Goal: Task Accomplishment & Management: Manage account settings

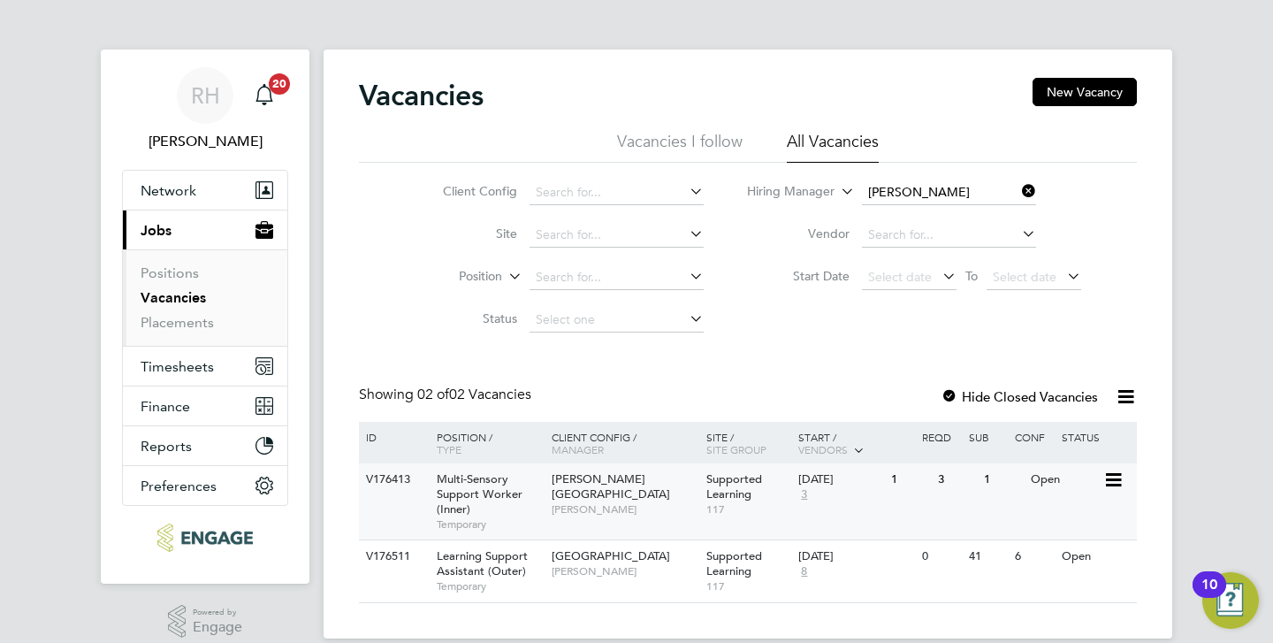
click at [445, 495] on span "Multi-Sensory Support Worker (Inner)" at bounding box center [480, 493] width 86 height 45
click at [1019, 191] on icon at bounding box center [1019, 191] width 0 height 25
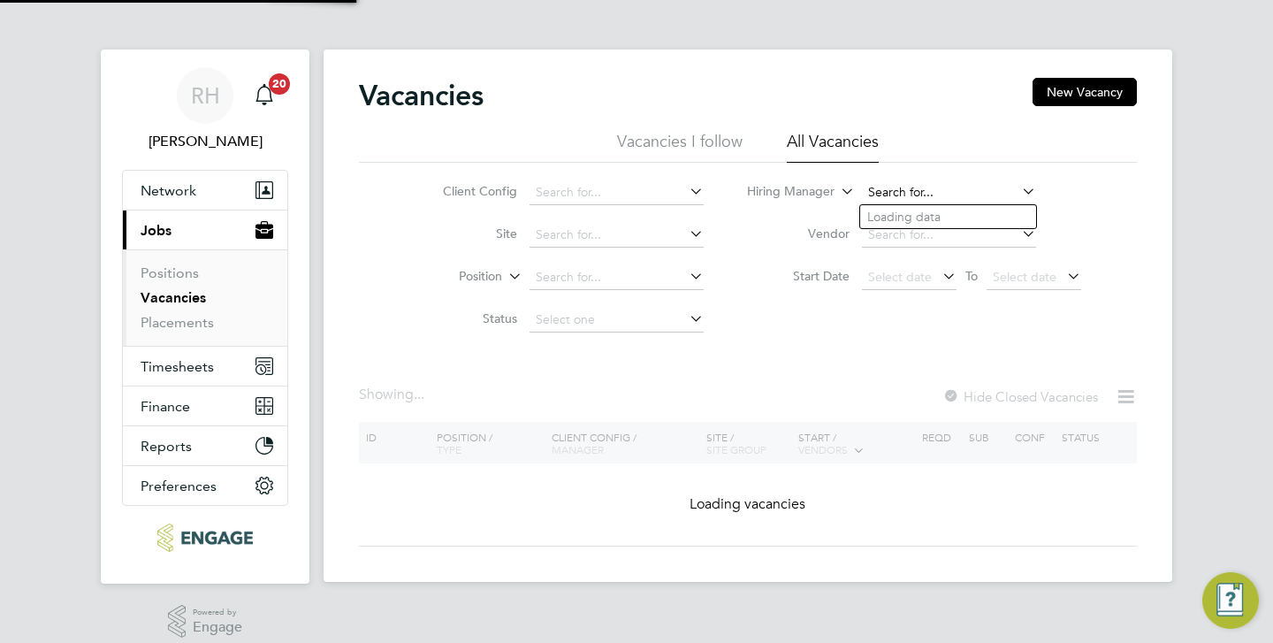
click at [973, 194] on input at bounding box center [949, 192] width 174 height 25
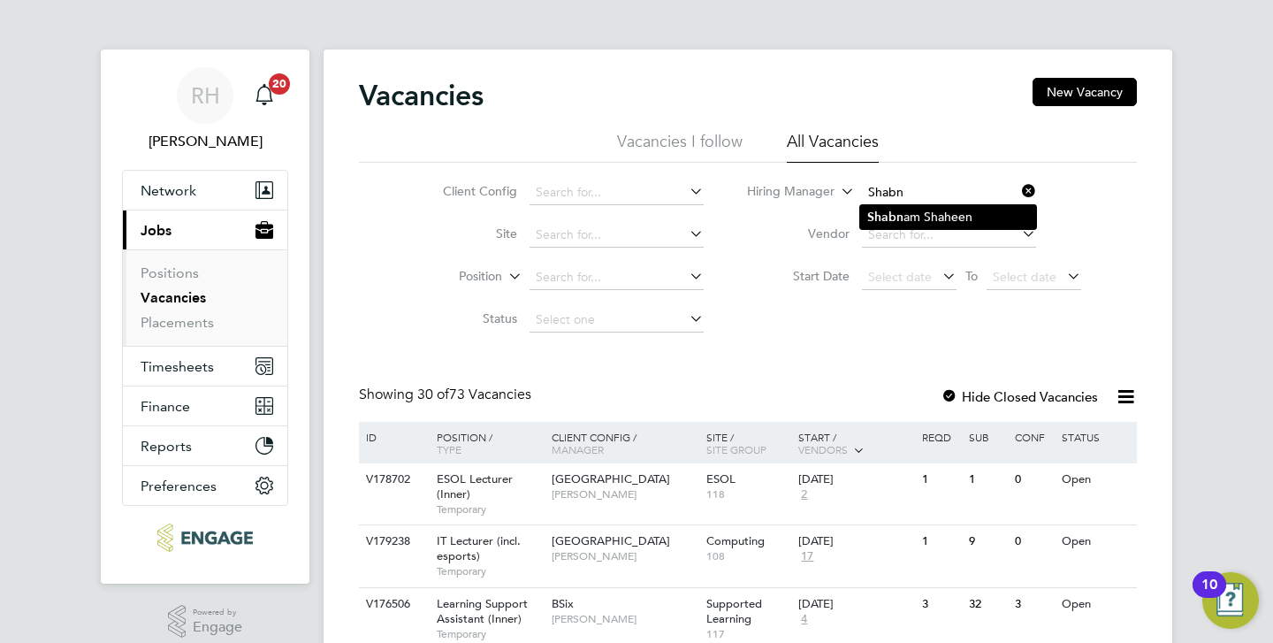
click at [927, 222] on li "Shabn am Shaheen" at bounding box center [948, 217] width 176 height 24
type input "[PERSON_NAME]"
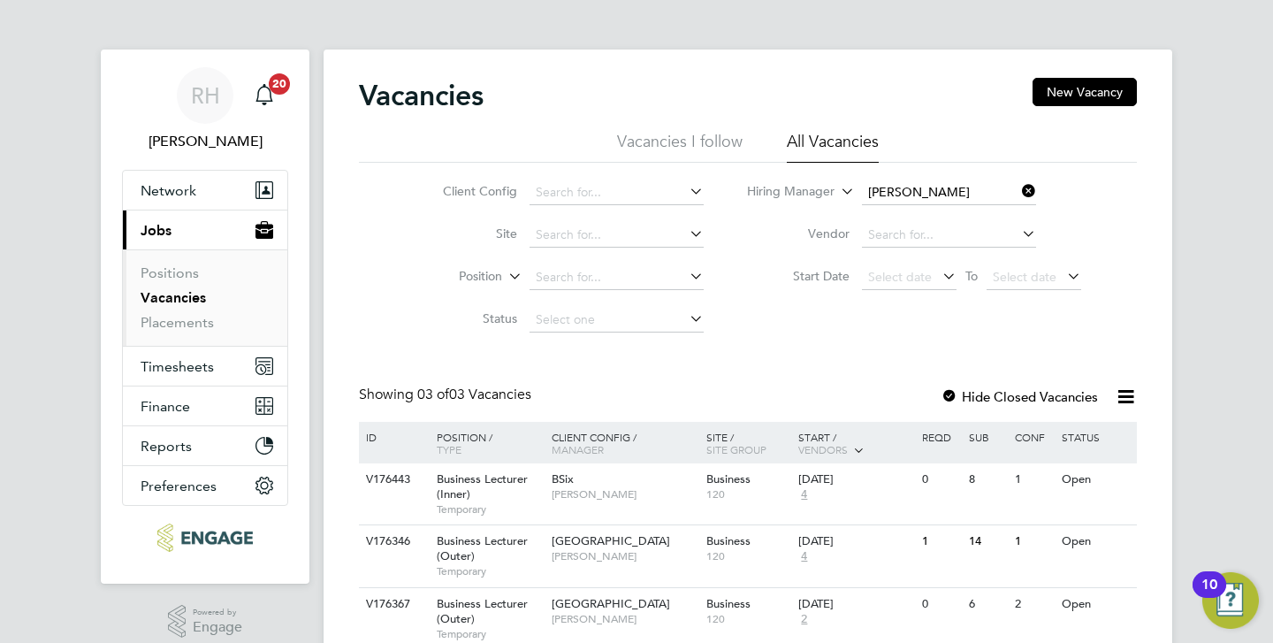
click at [1245, 201] on div "RH Rufena Haque Notifications 20 Applications: Network Team Members Businesses …" at bounding box center [636, 357] width 1273 height 714
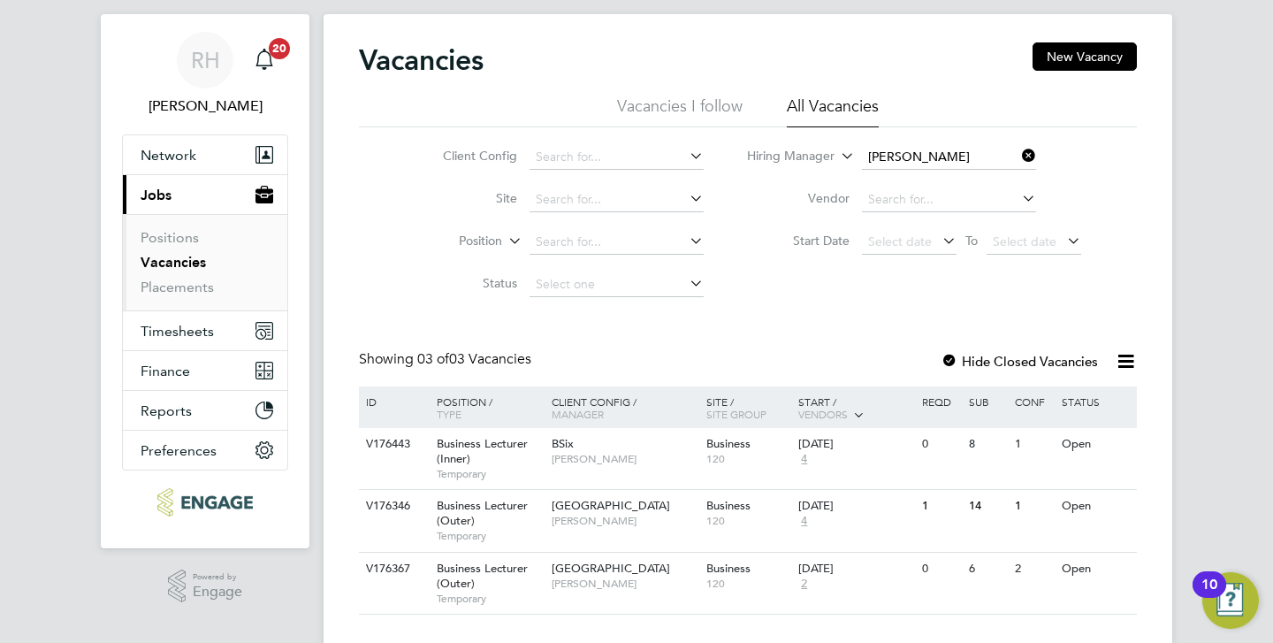
scroll to position [71, 0]
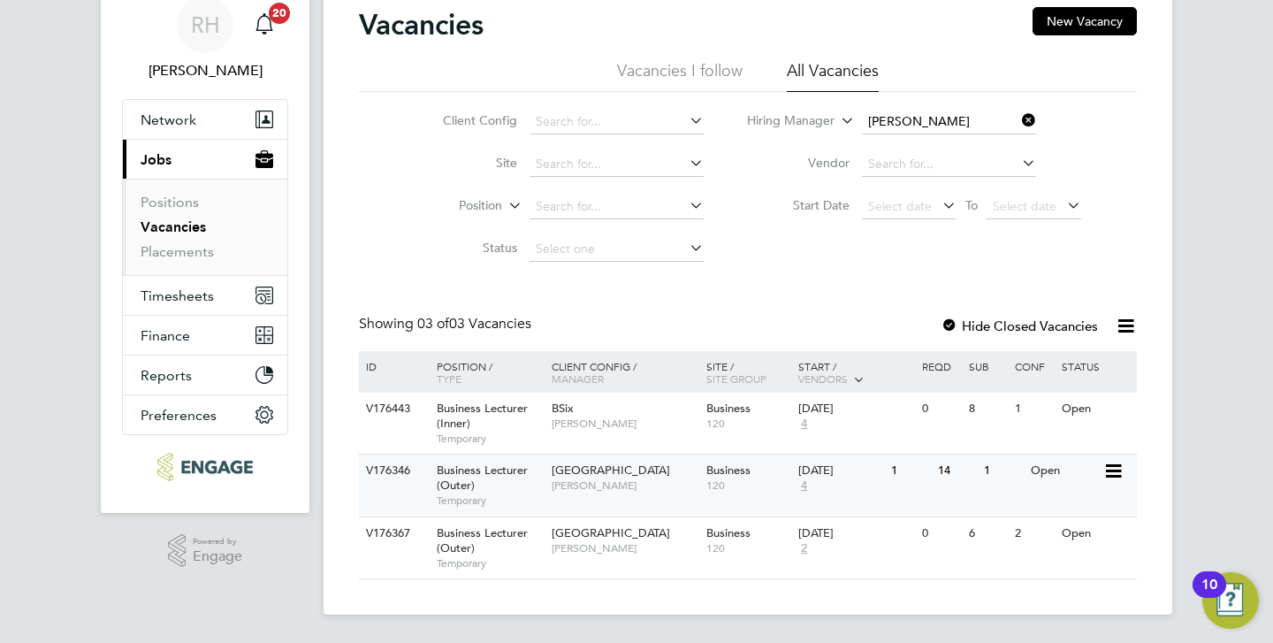
click at [577, 472] on span "[GEOGRAPHIC_DATA]" at bounding box center [611, 470] width 119 height 15
click at [492, 474] on span "Business Lecturer (Outer)" at bounding box center [482, 478] width 91 height 30
click at [1019, 118] on icon at bounding box center [1019, 120] width 0 height 25
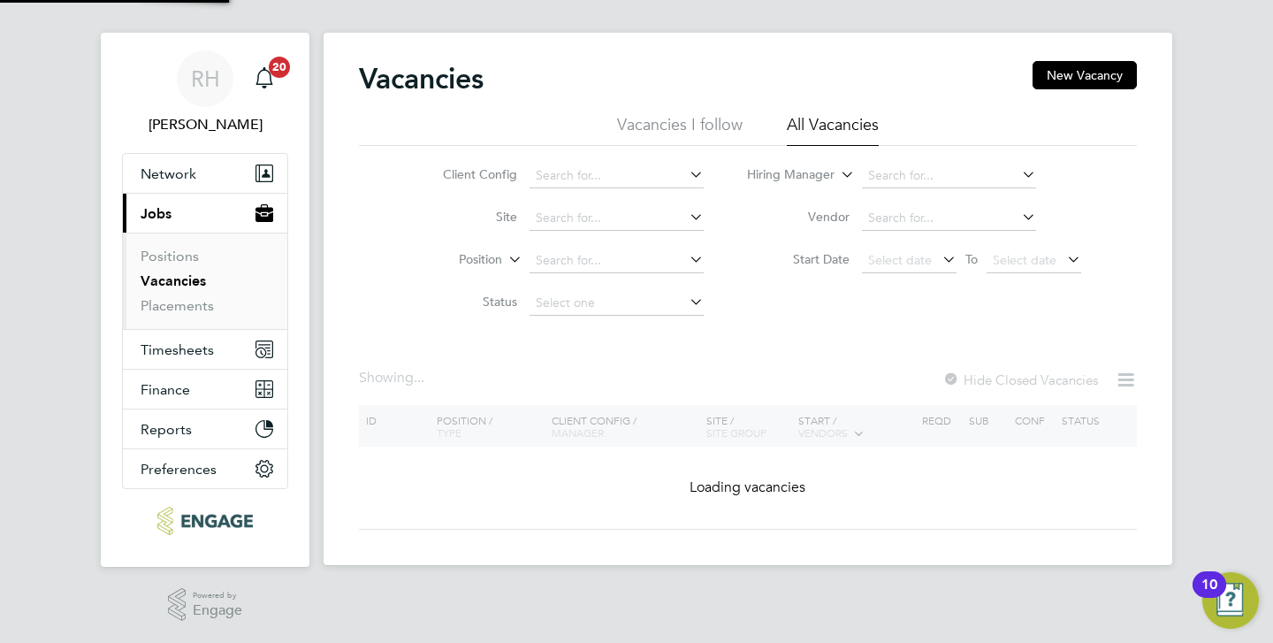
scroll to position [17, 0]
click at [890, 171] on input at bounding box center [949, 176] width 174 height 25
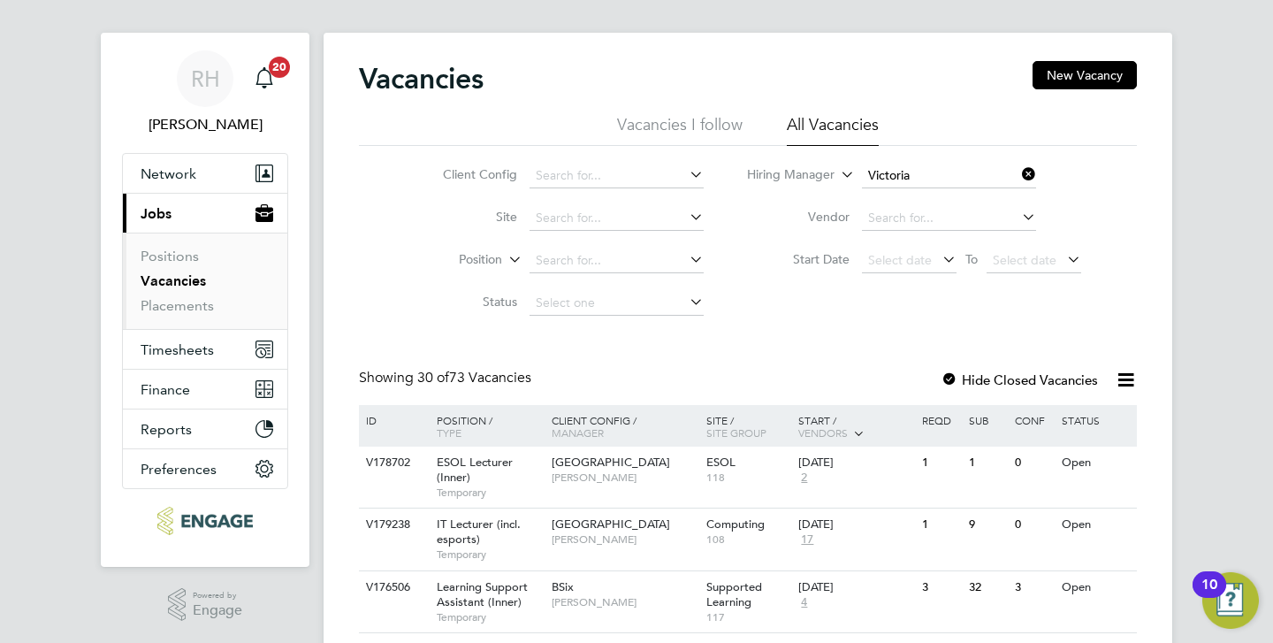
click at [897, 195] on b "Victoria" at bounding box center [890, 200] width 45 height 15
type input "Victoria Ticehurst"
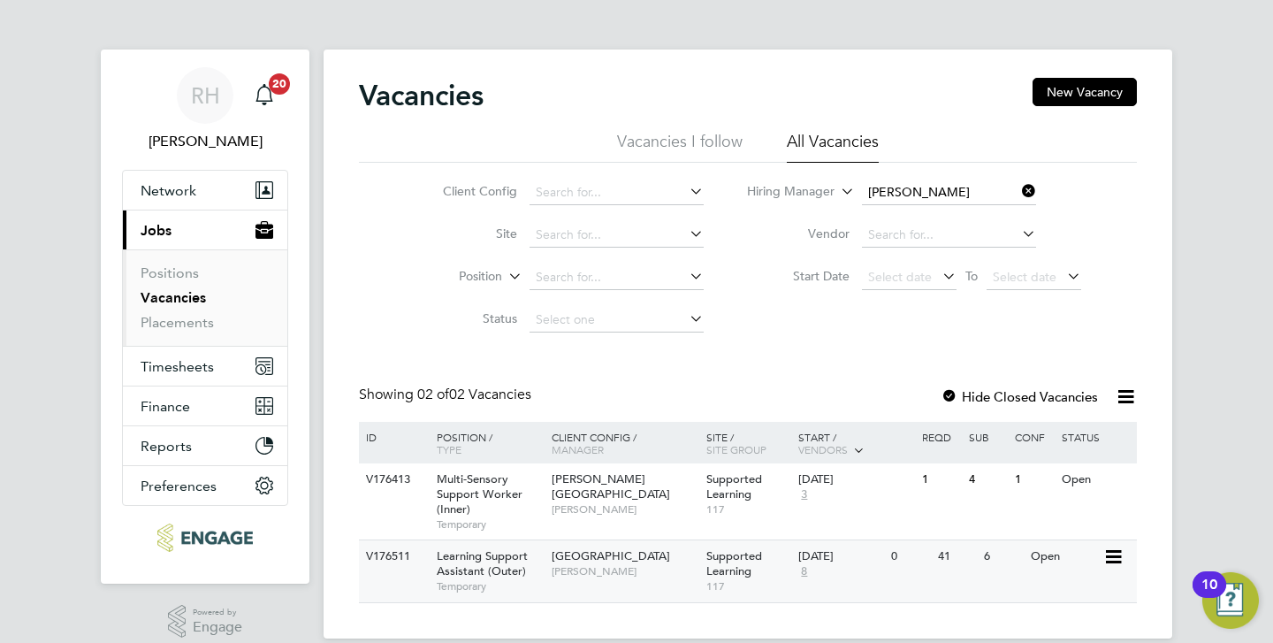
click at [483, 572] on span "Learning Support Assistant (Outer)" at bounding box center [482, 563] width 91 height 30
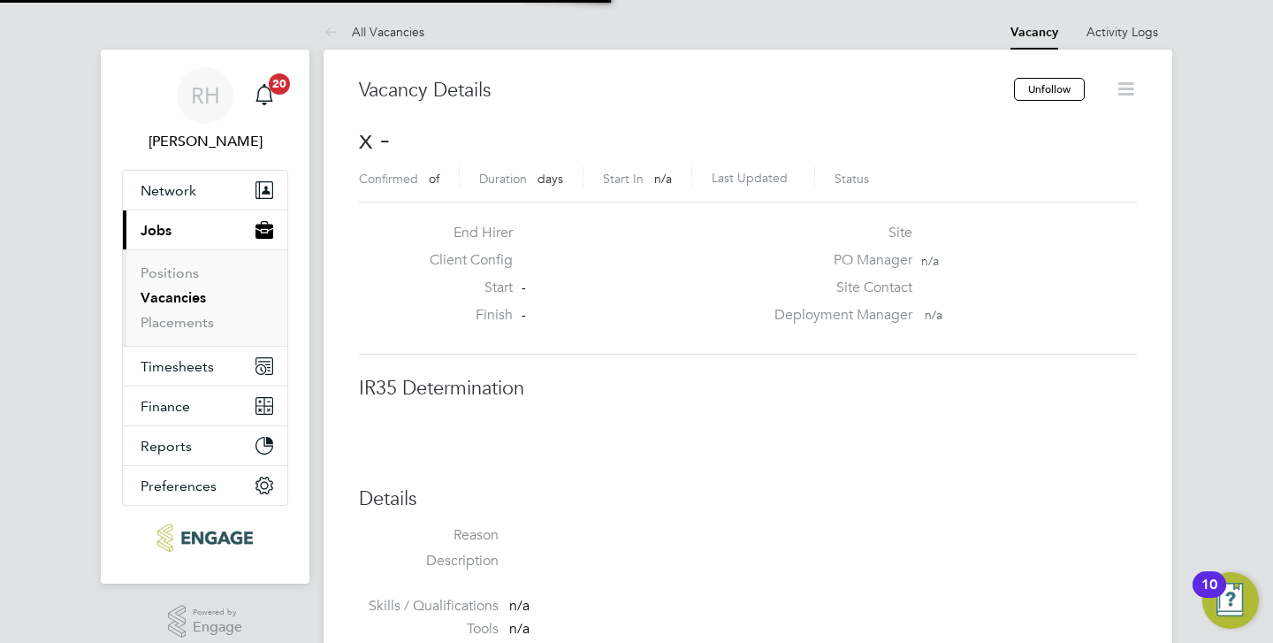
scroll to position [9, 9]
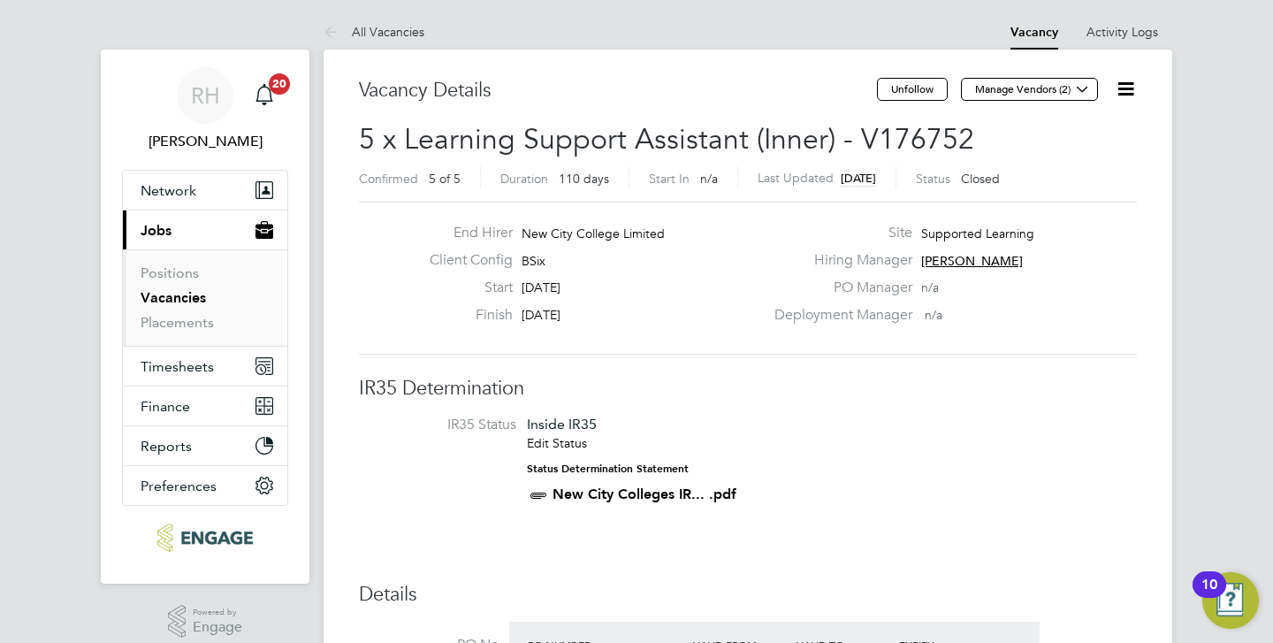
click at [847, 345] on div "End Hirer New City College Limited Client Config BSix Start 01 Sep 2025 Finish …" at bounding box center [748, 278] width 778 height 153
click at [1120, 89] on icon at bounding box center [1126, 89] width 22 height 22
click at [1066, 158] on li "Update Status" at bounding box center [1083, 155] width 103 height 25
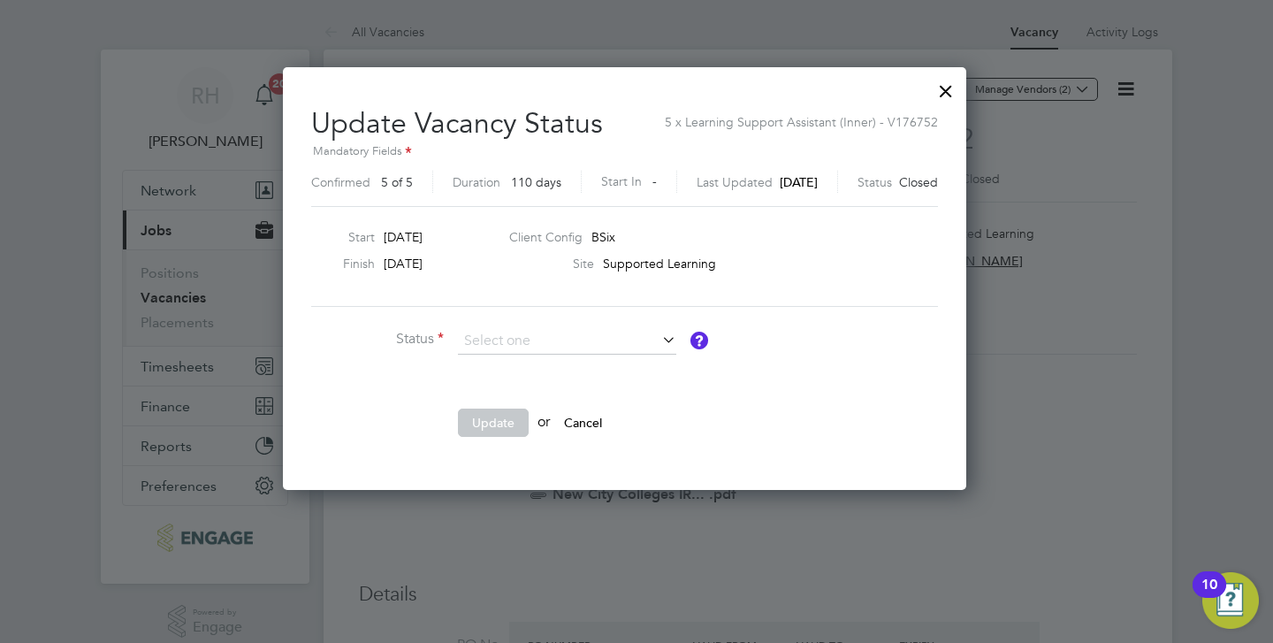
click at [577, 364] on li "Open" at bounding box center [567, 365] width 220 height 23
type input "Open"
click at [485, 423] on button "Update" at bounding box center [493, 423] width 71 height 28
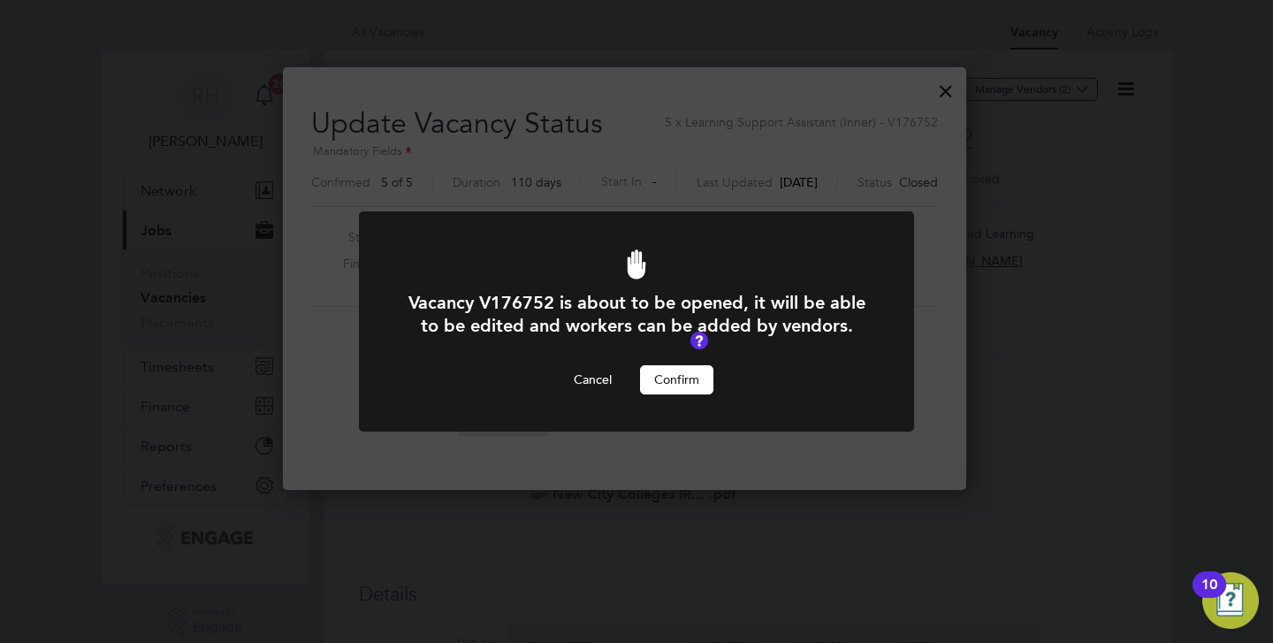
click at [694, 370] on button "Confirm" at bounding box center [676, 379] width 73 height 28
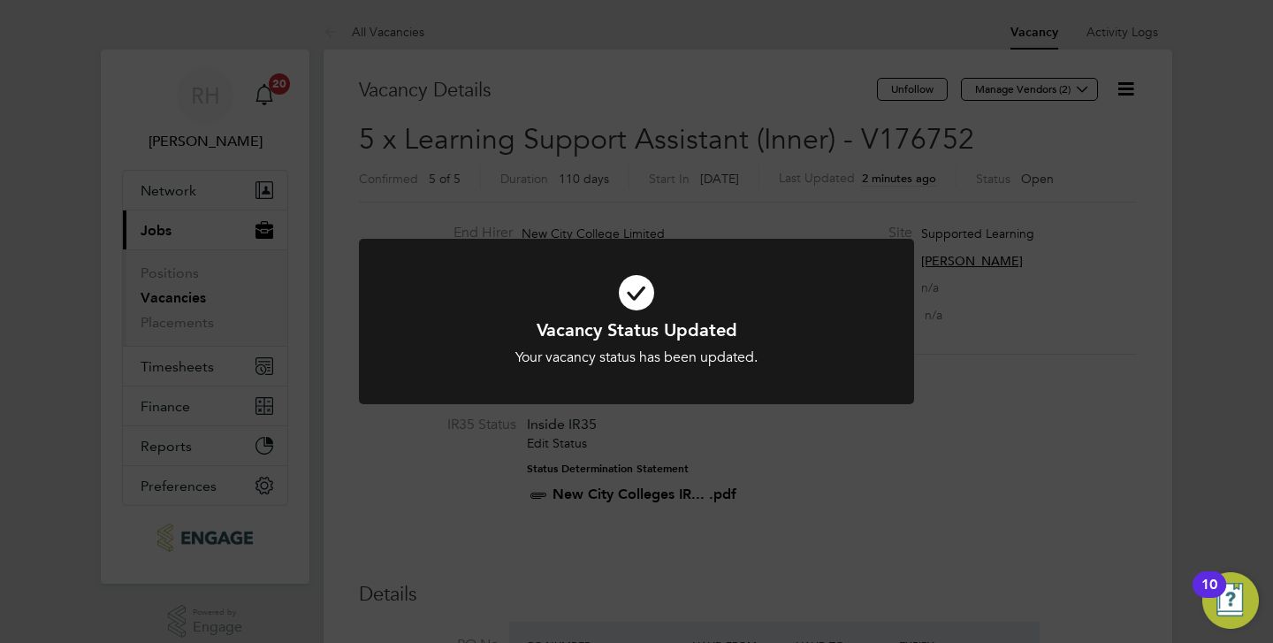
click at [593, 500] on div "Vacancy Status Updated Your vacancy status has been updated. Cancel Okay" at bounding box center [636, 321] width 1273 height 643
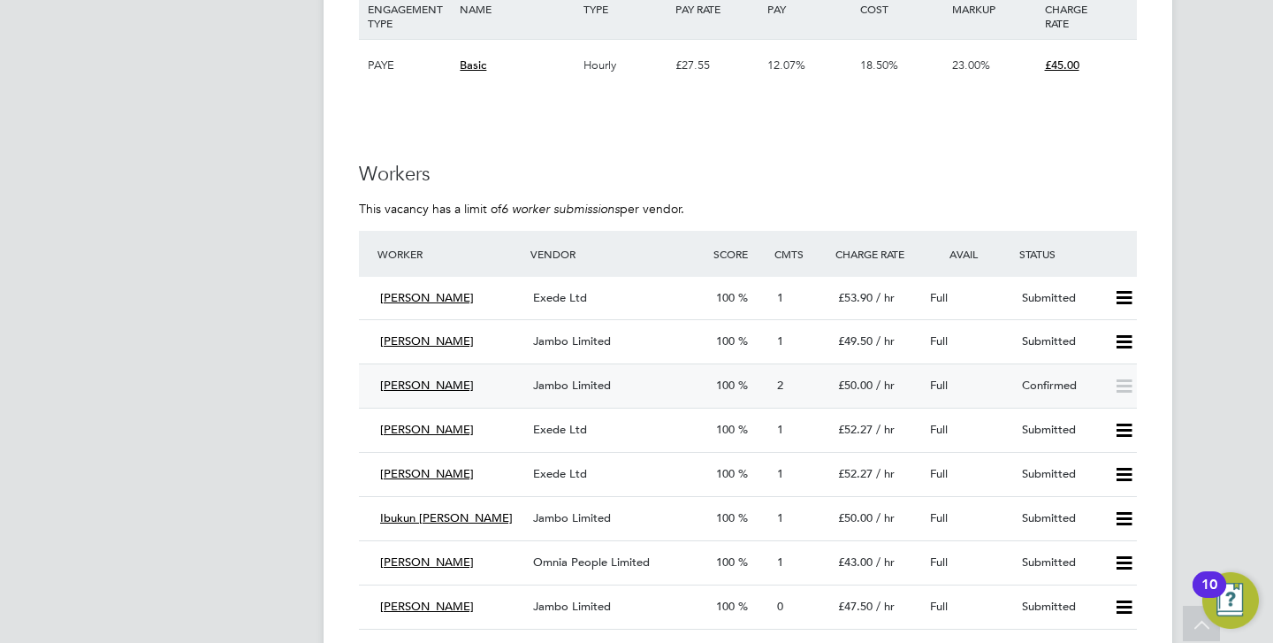
click at [469, 378] on div "[PERSON_NAME]" at bounding box center [449, 385] width 153 height 29
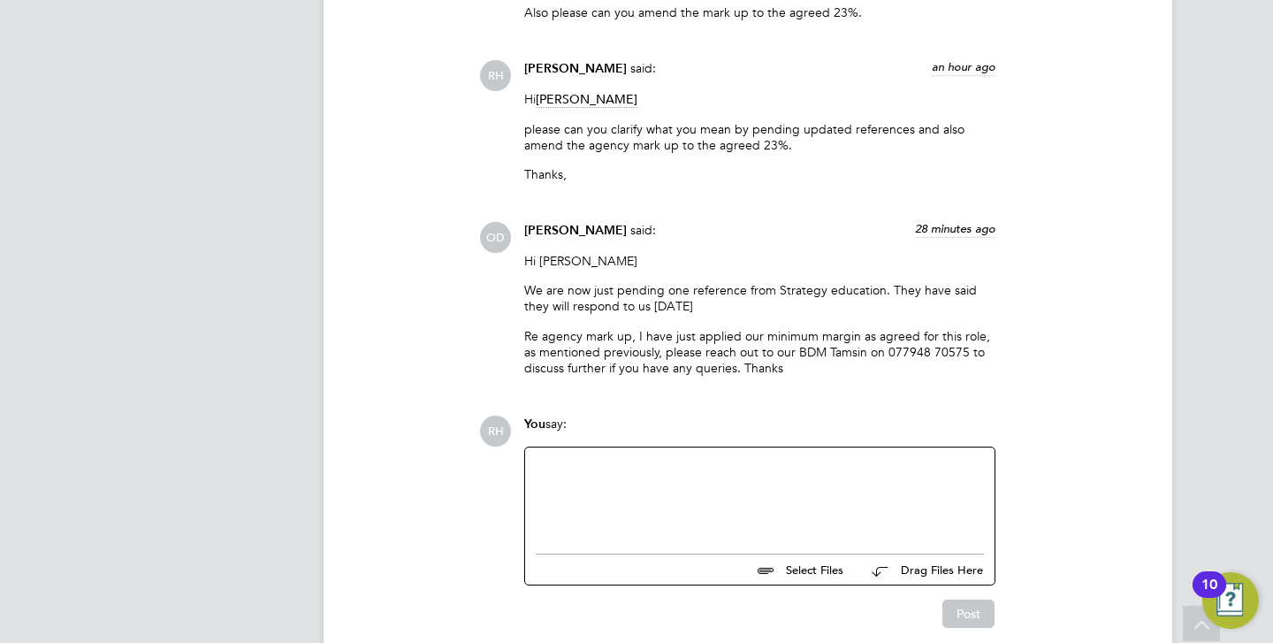
scroll to position [4050, 0]
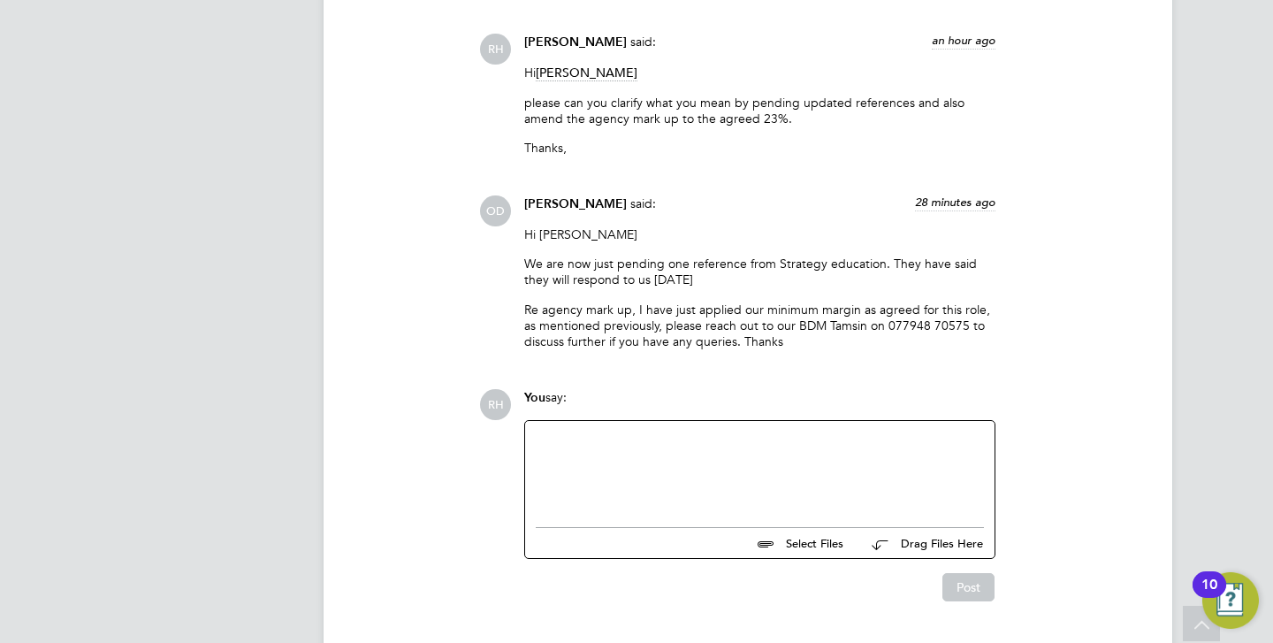
click at [576, 432] on div at bounding box center [760, 470] width 448 height 76
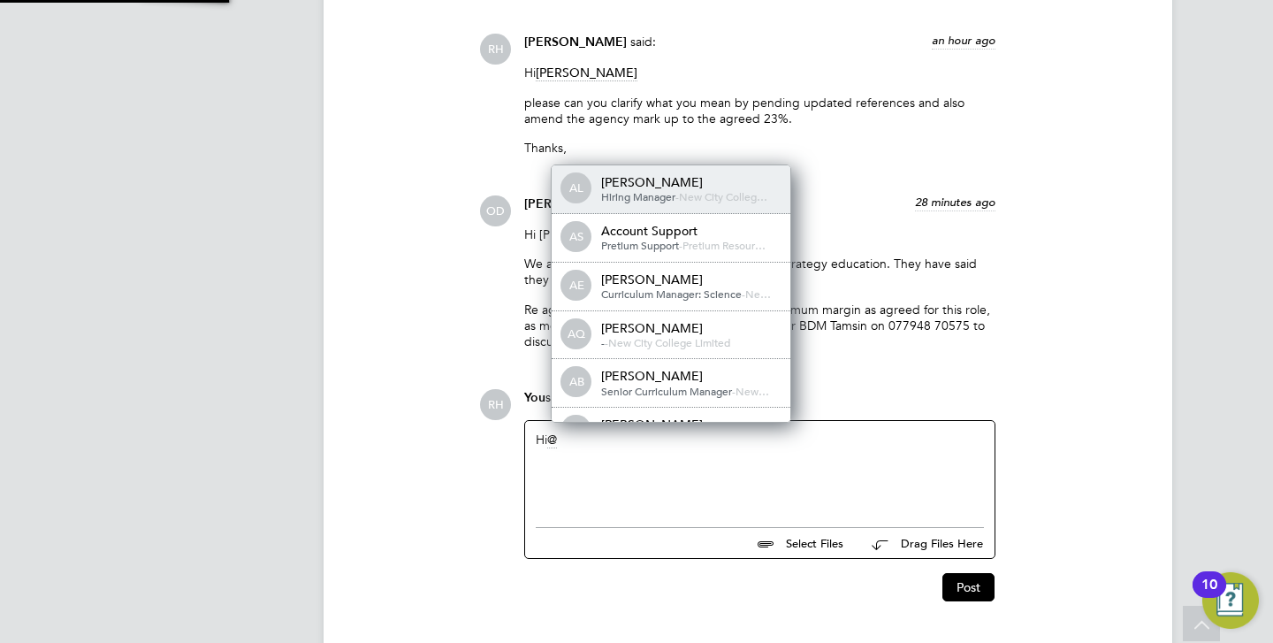
scroll to position [14, 178]
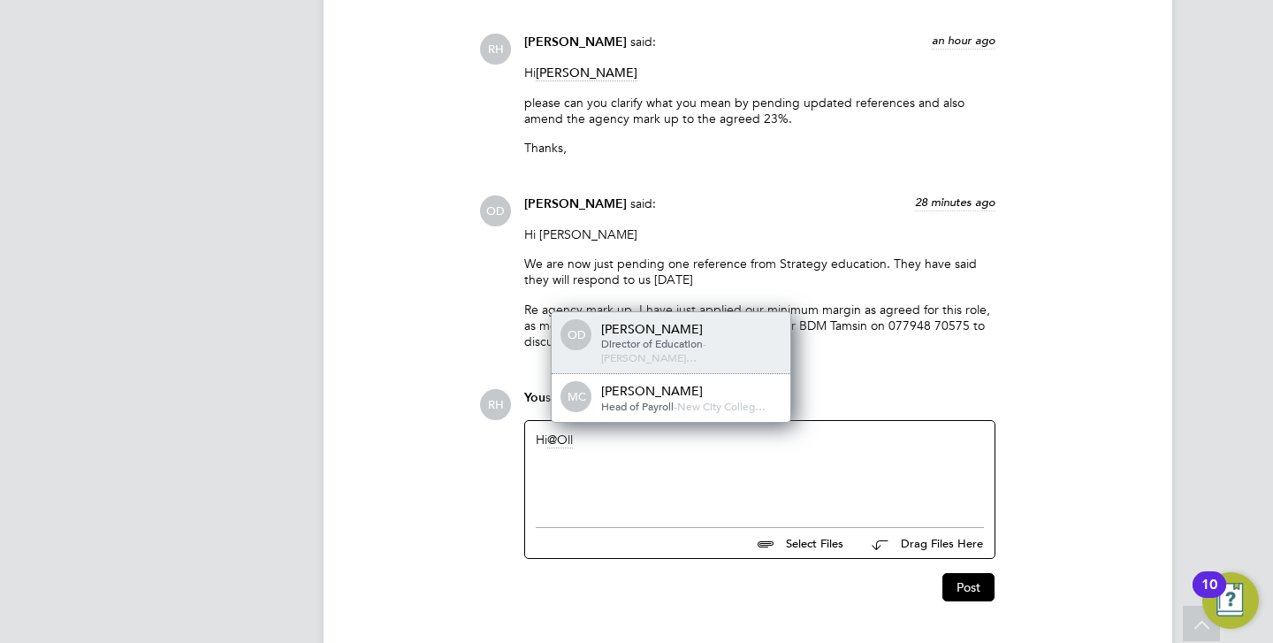
click at [633, 321] on div "Ollie Dart" at bounding box center [689, 329] width 177 height 16
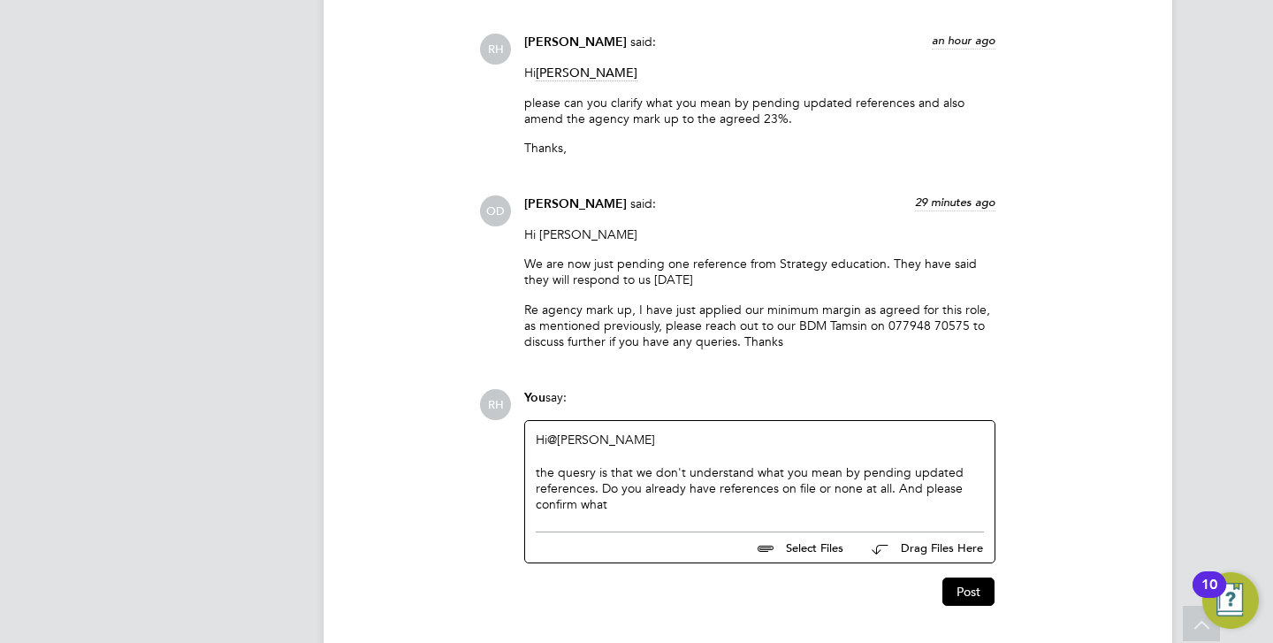
click at [583, 464] on div "the quesry is that we don't understand what you mean by pending updated referen…" at bounding box center [760, 488] width 448 height 49
click at [609, 464] on div "the query is that we don't understand what you mean by pending updated referenc…" at bounding box center [760, 488] width 448 height 49
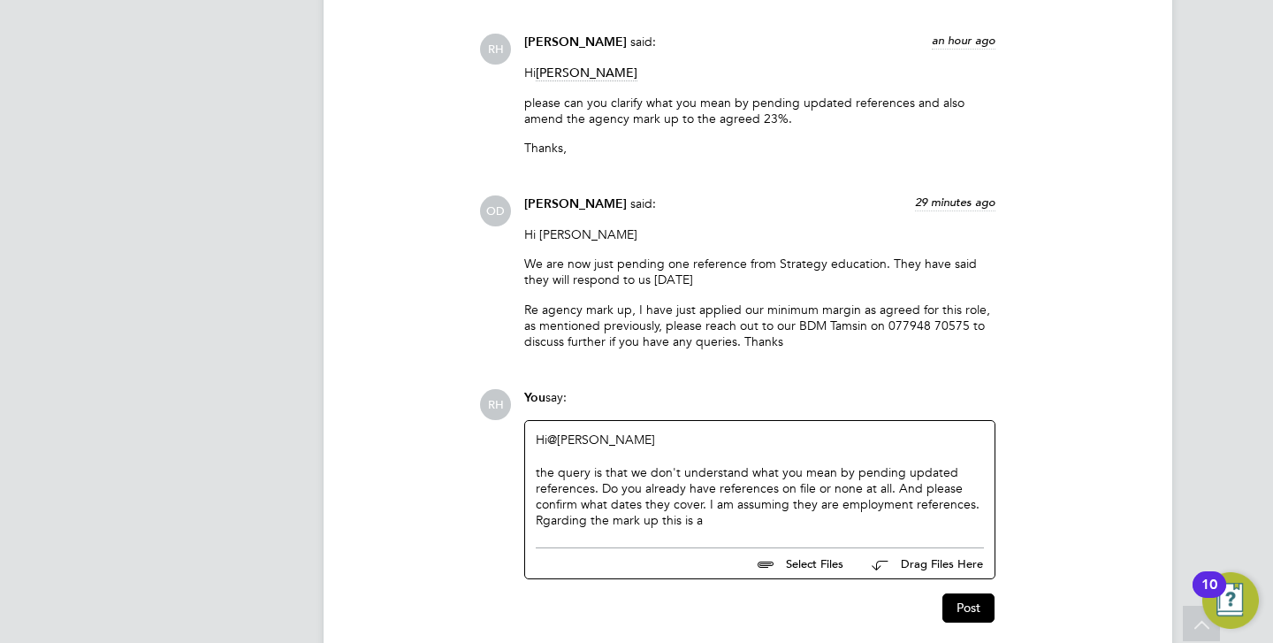
click at [543, 512] on div "Rgarding the mark up this is a" at bounding box center [760, 520] width 448 height 16
click at [715, 512] on div "Regarding the mark up this is a" at bounding box center [760, 520] width 448 height 16
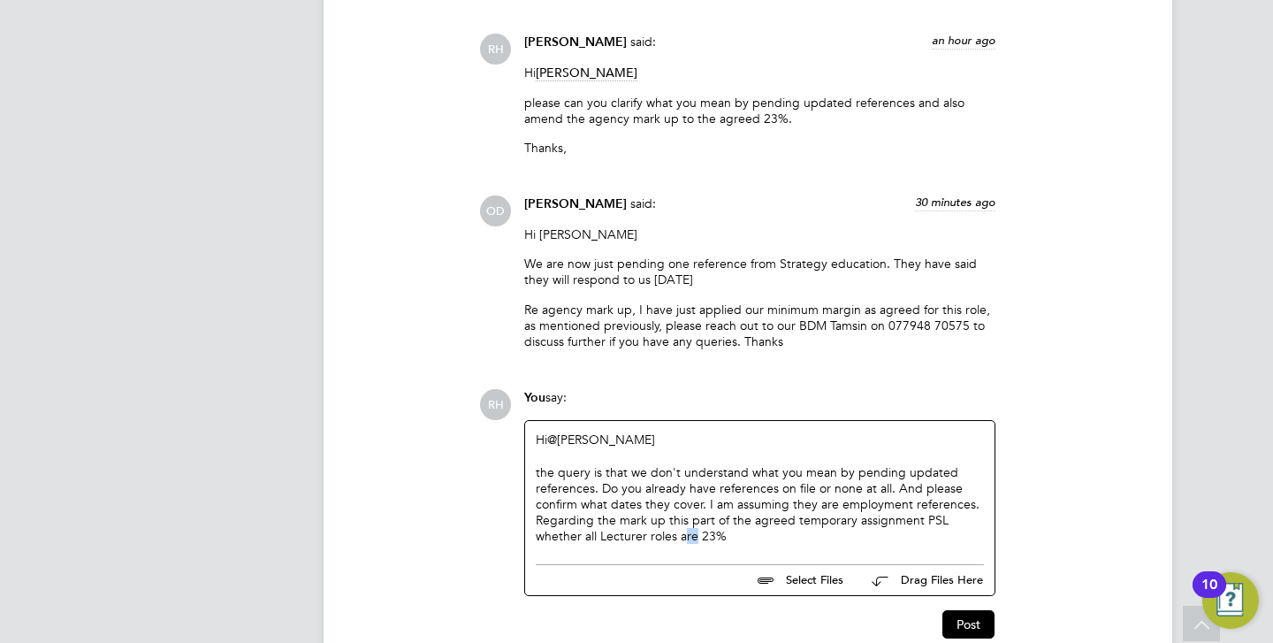
drag, startPoint x: 682, startPoint y: 487, endPoint x: 697, endPoint y: 487, distance: 15.0
click at [697, 512] on div "Regarding the mark up this part of the agreed temporary assignment PSL whether …" at bounding box center [760, 528] width 448 height 32
click at [749, 512] on div "Regarding the mark up this part of the agreed temporary assignment PSL whether …" at bounding box center [760, 528] width 448 height 32
click at [540, 512] on div "the query is that we don't understand what you mean by pending updated referenc…" at bounding box center [760, 528] width 448 height 32
click at [976, 512] on div "The query is that we don't understand what you mean by pending updated referenc…" at bounding box center [760, 528] width 448 height 32
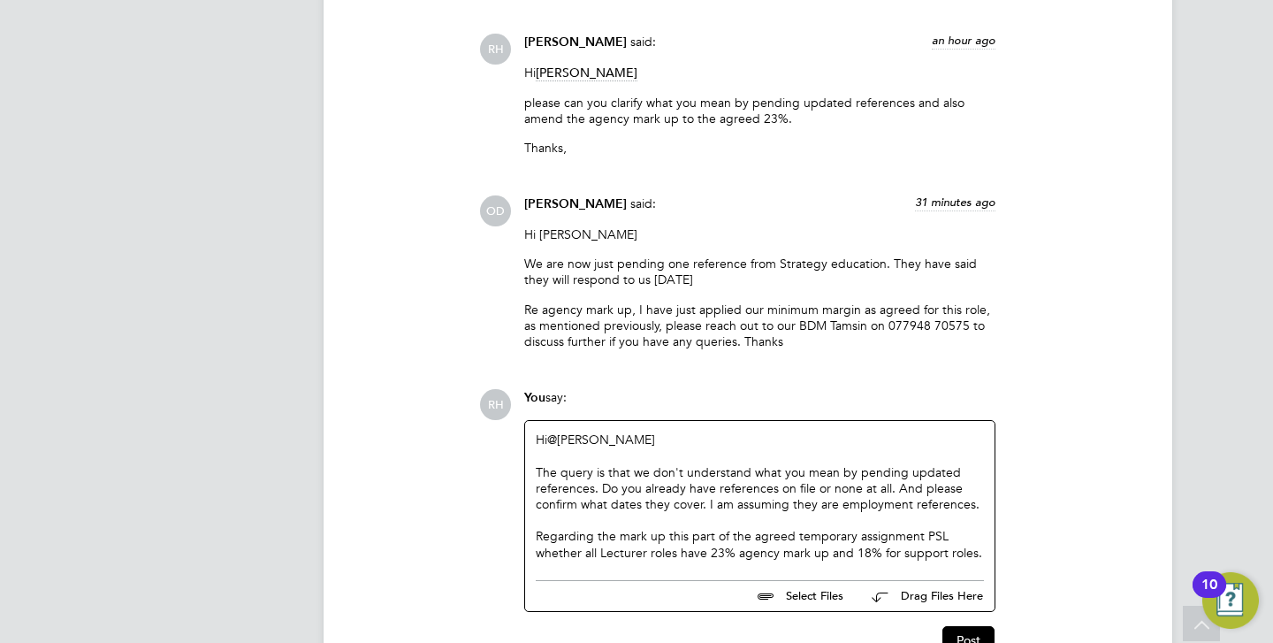
click at [664, 528] on div "Regarding the mark up this part of the agreed temporary assignment PSL whether …" at bounding box center [760, 544] width 448 height 32
click at [689, 528] on div "Regarding the mark up this part of the agreed temporary assignment PSL whether …" at bounding box center [760, 544] width 448 height 32
click at [575, 528] on div "Regarding the mark up this is part of the agreed temporary assignment PSL wheth…" at bounding box center [760, 544] width 448 height 32
click at [962, 528] on div "Regarding the mark up this is part of the agreed temporary assignment PSL where…" at bounding box center [760, 544] width 448 height 32
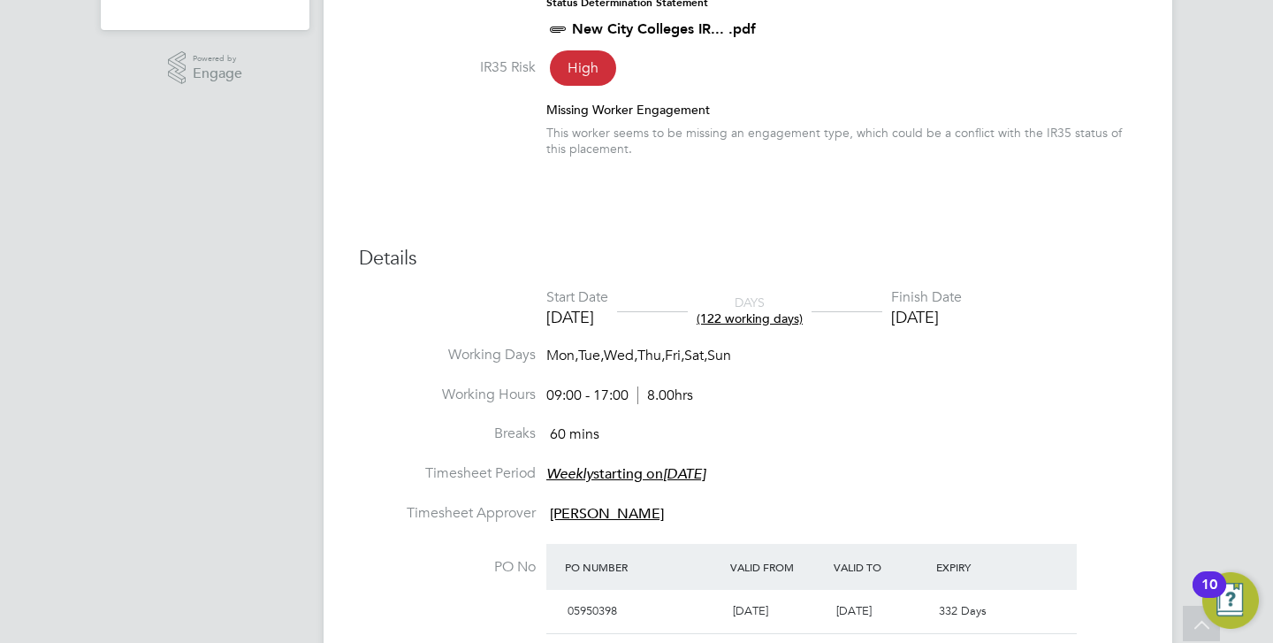
scroll to position [513, 0]
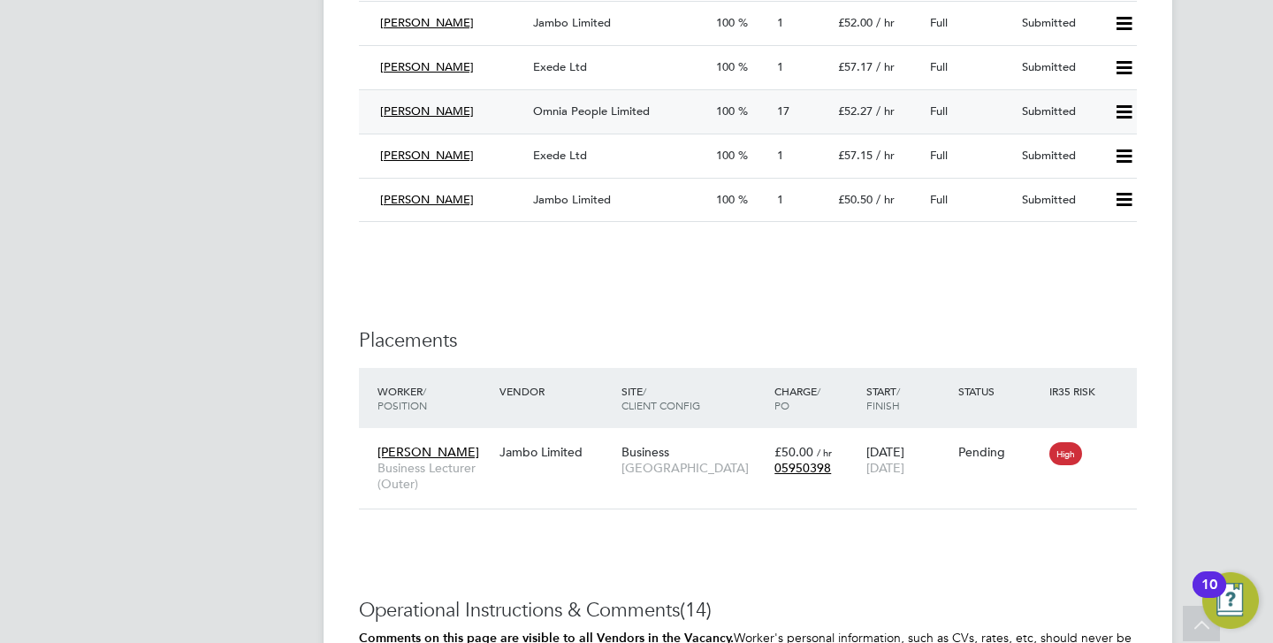
click at [678, 105] on div "Omnia People Limited" at bounding box center [617, 111] width 183 height 29
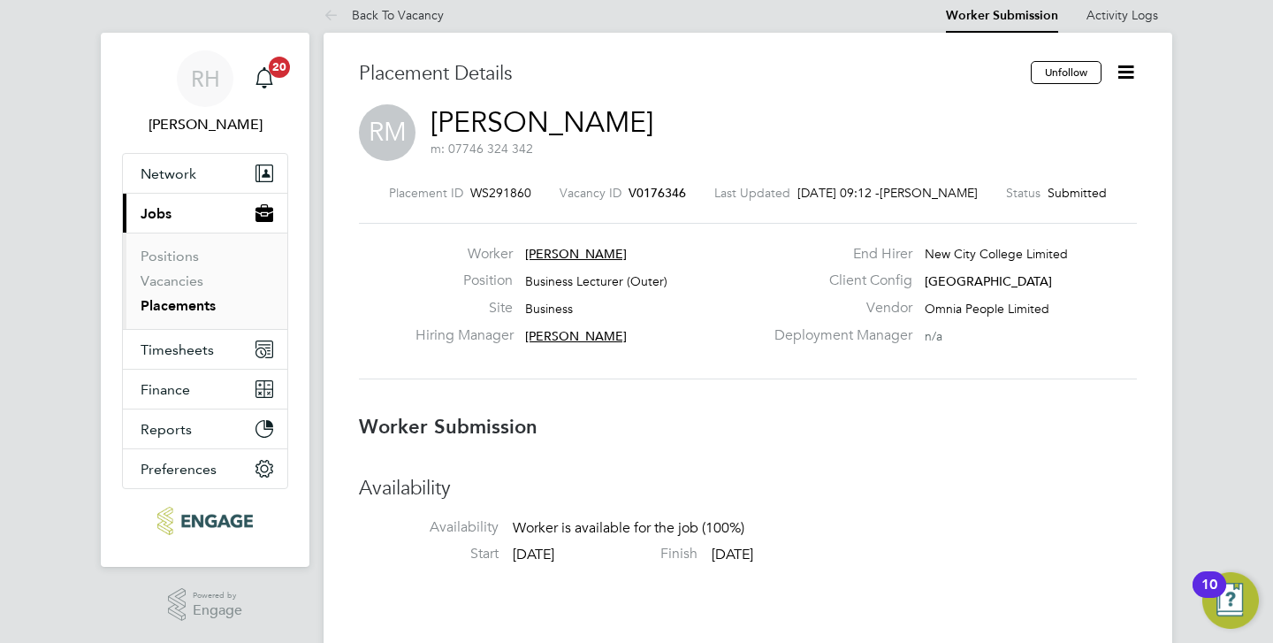
click at [978, 490] on h3 "Availability" at bounding box center [748, 489] width 778 height 26
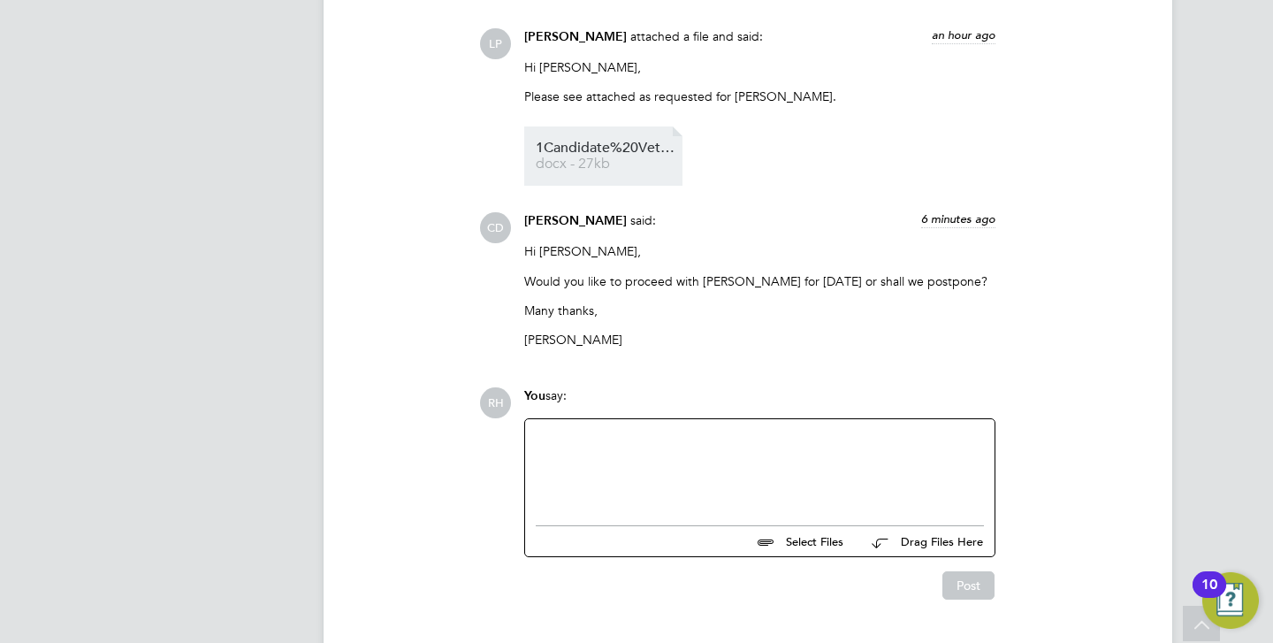
click at [585, 141] on span "1Candidate%20Vetting%20Form%20-%20Ralphina%20Moore" at bounding box center [606, 147] width 141 height 13
click at [801, 430] on div at bounding box center [760, 468] width 448 height 76
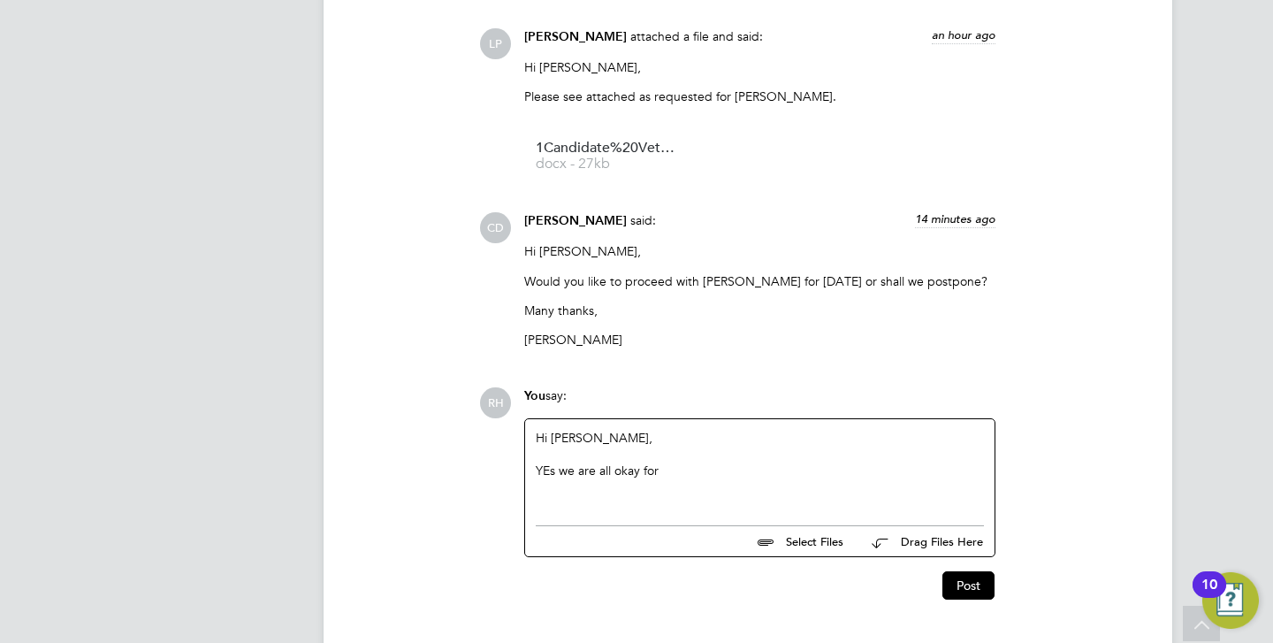
click at [548, 463] on div "YEs we are all okay for" at bounding box center [760, 471] width 448 height 16
click at [662, 463] on div "Yes we are all okay for" at bounding box center [760, 471] width 448 height 16
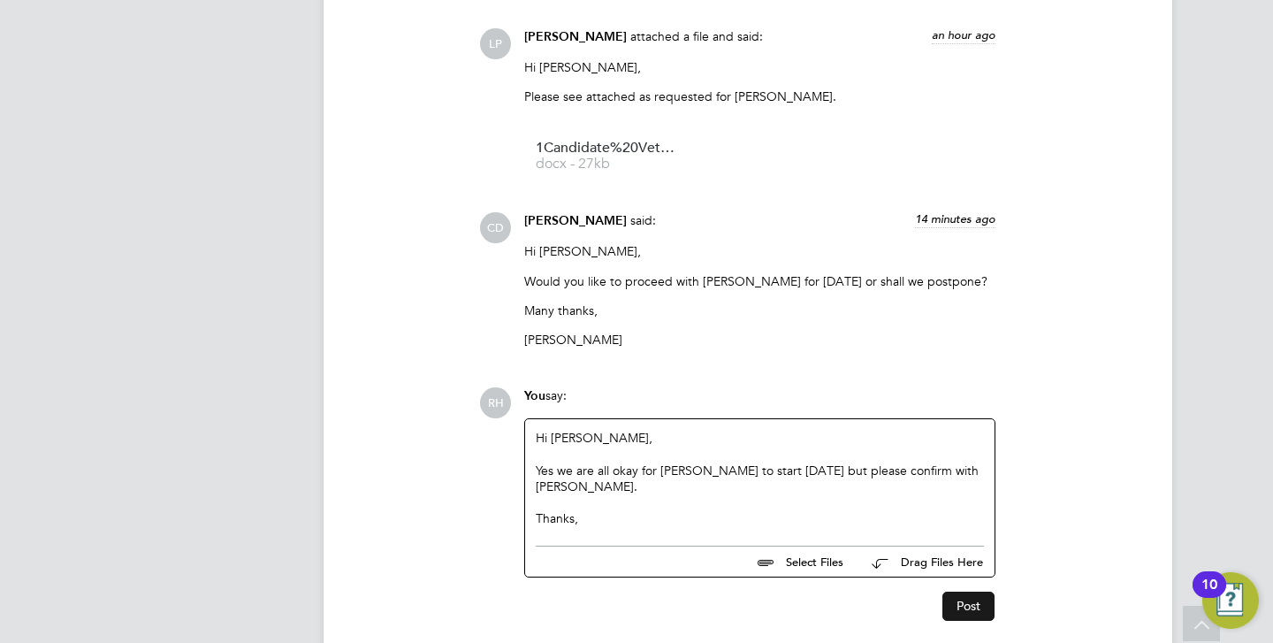
click at [953, 592] on button "Post" at bounding box center [969, 606] width 52 height 28
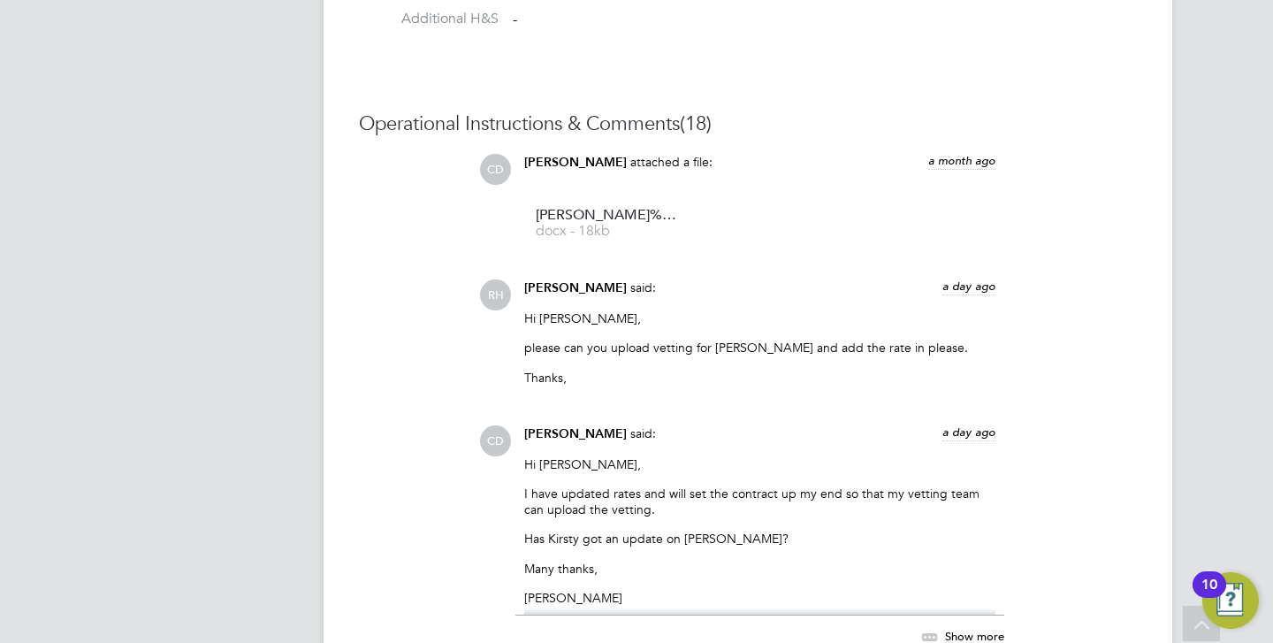
scroll to position [1542, 0]
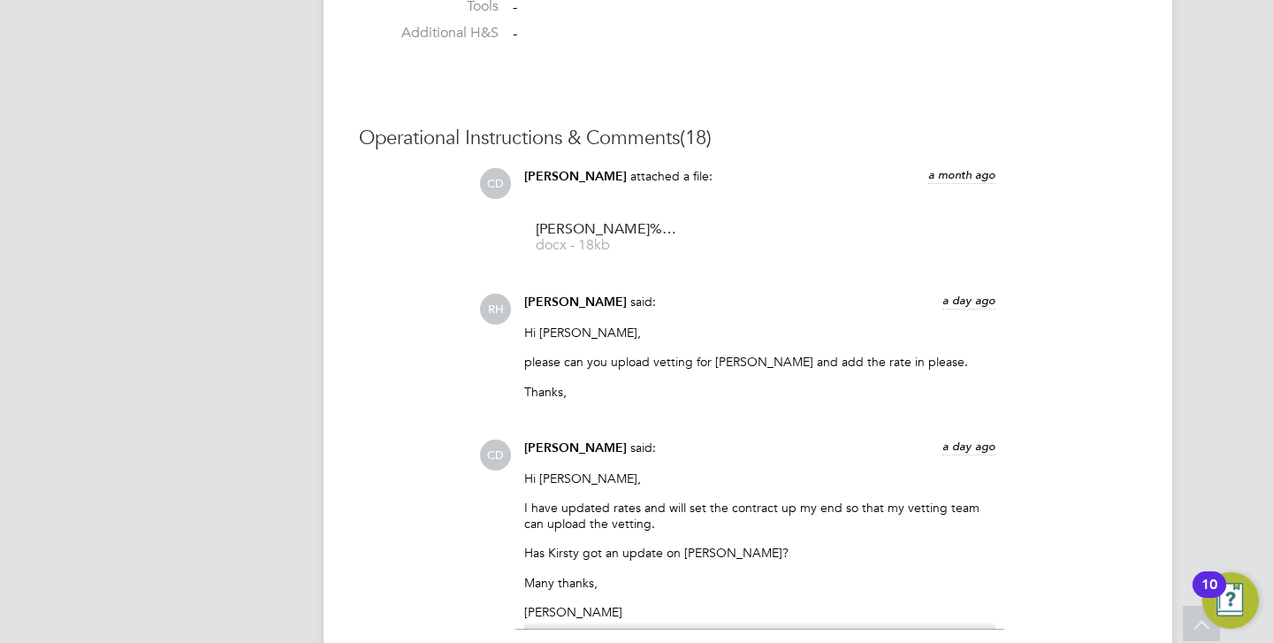
click at [1091, 497] on div "CD Claire Duggan said: a day ago Hi Rufena, I have updated rates and will set t…" at bounding box center [808, 560] width 658 height 241
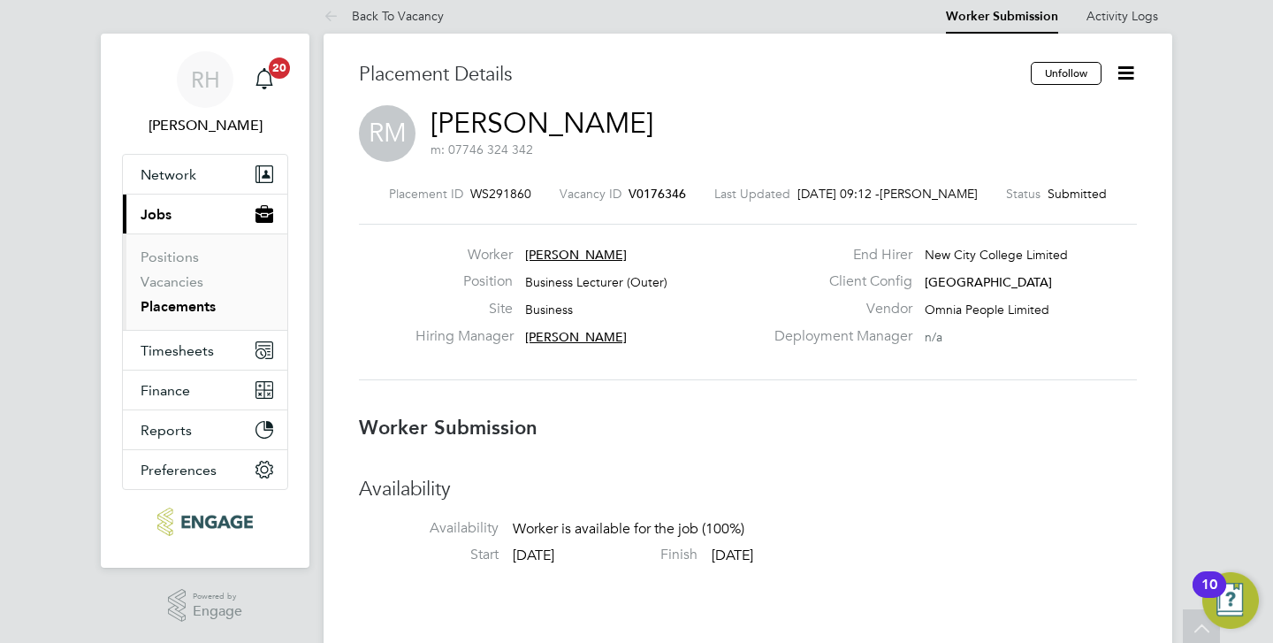
scroll to position [0, 0]
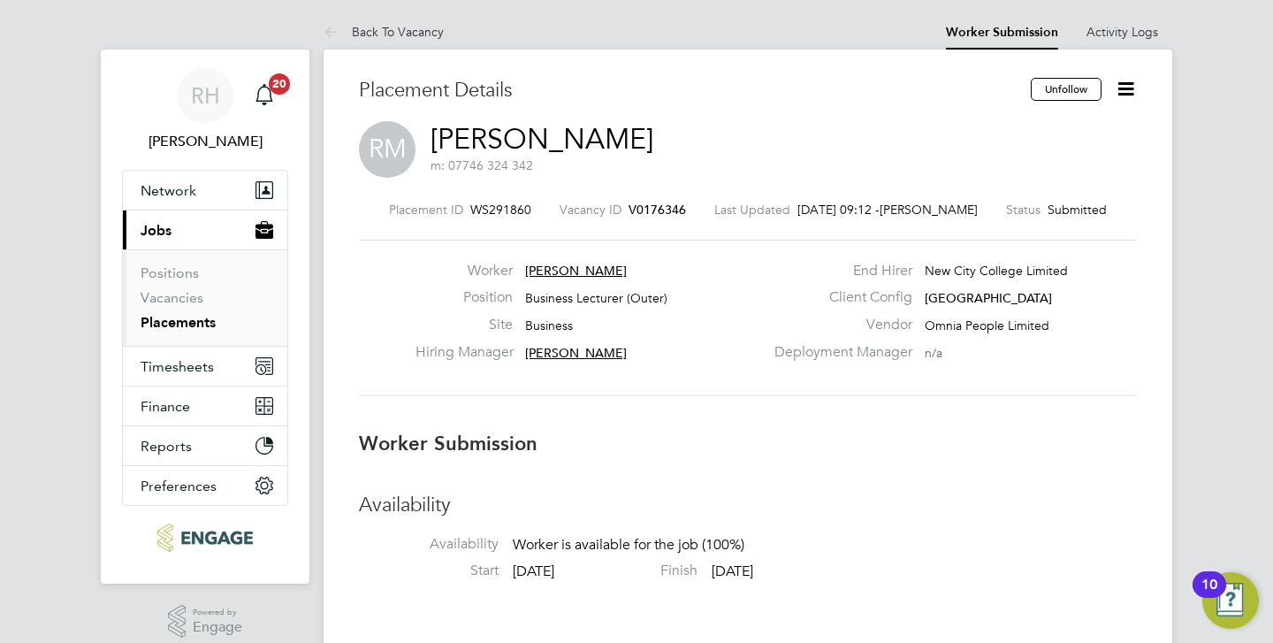
click at [651, 210] on span "V0176346" at bounding box center [657, 210] width 57 height 16
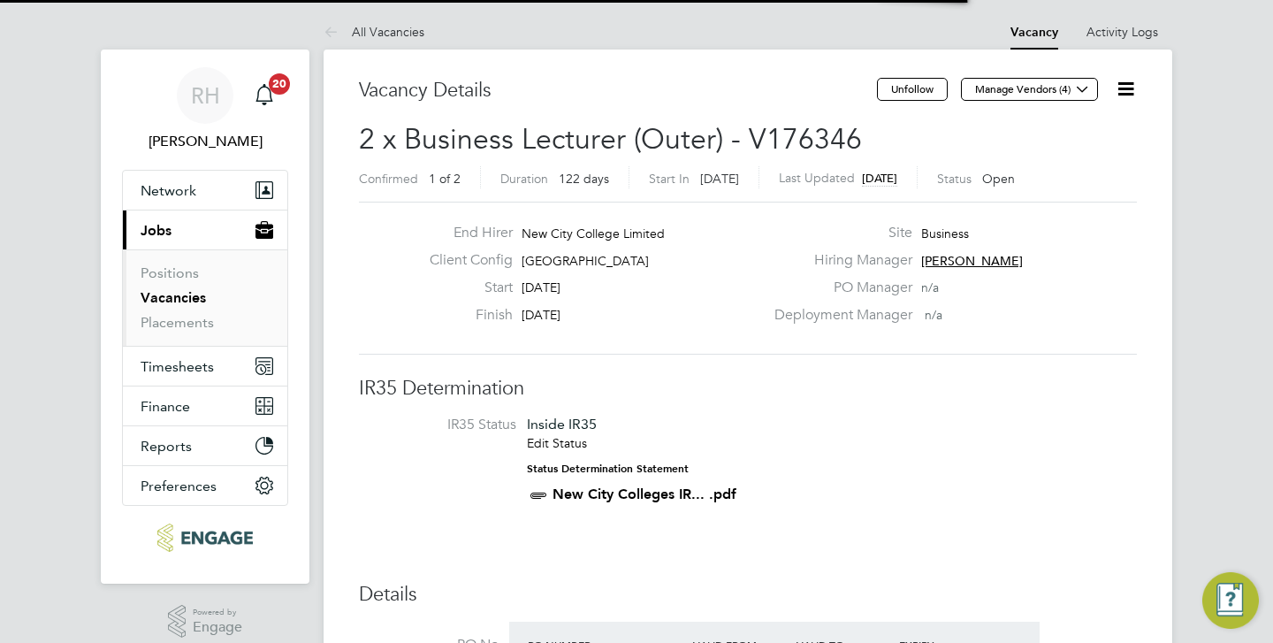
scroll to position [30, 166]
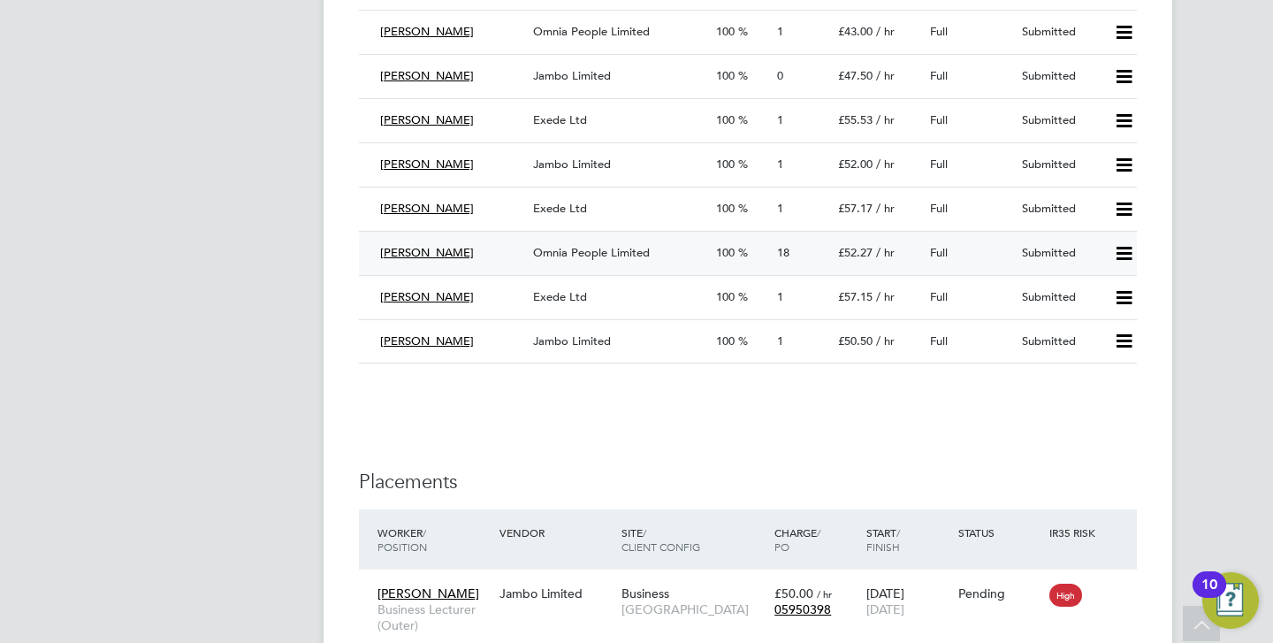
click at [1128, 247] on icon at bounding box center [1124, 254] width 22 height 14
click at [1092, 287] on li "Offer" at bounding box center [1101, 291] width 62 height 25
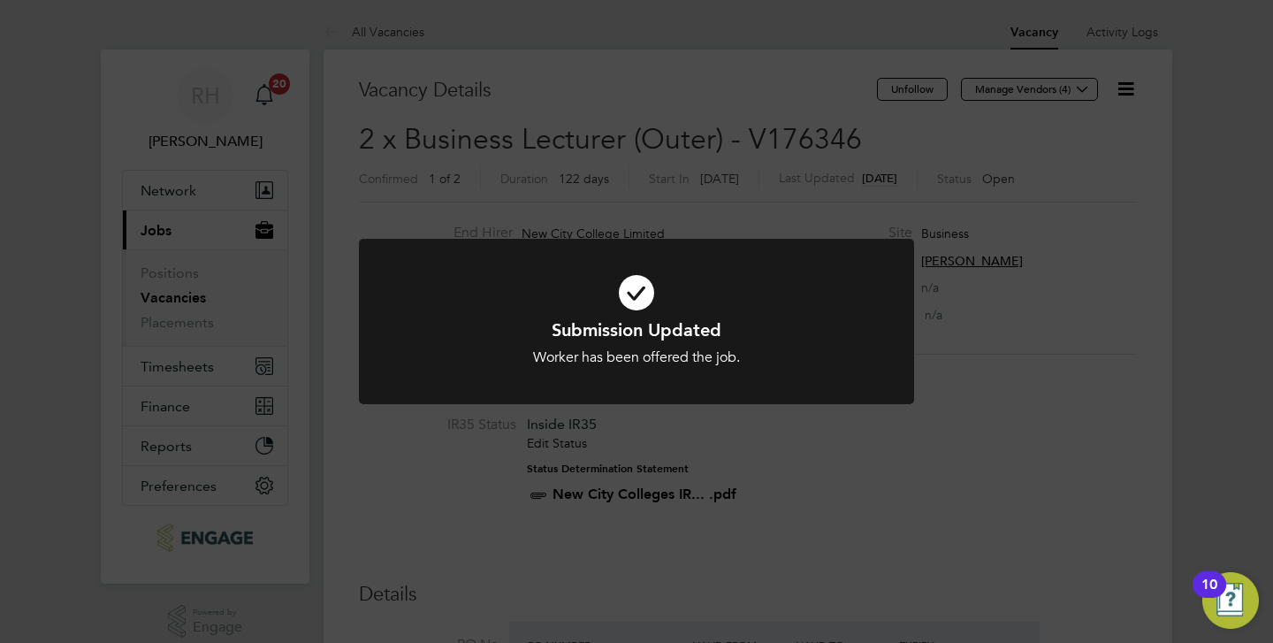
click at [811, 485] on div "Submission Updated Worker has been offered the job. Cancel Okay" at bounding box center [636, 321] width 1273 height 643
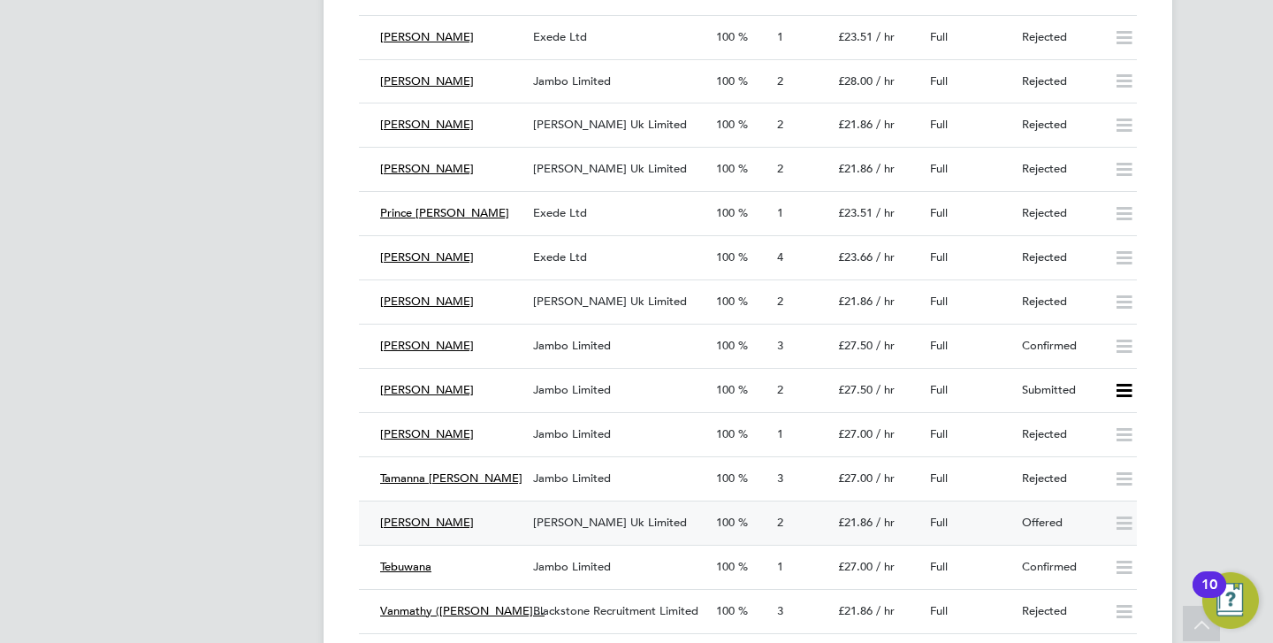
click at [493, 524] on div "[PERSON_NAME]" at bounding box center [449, 522] width 153 height 29
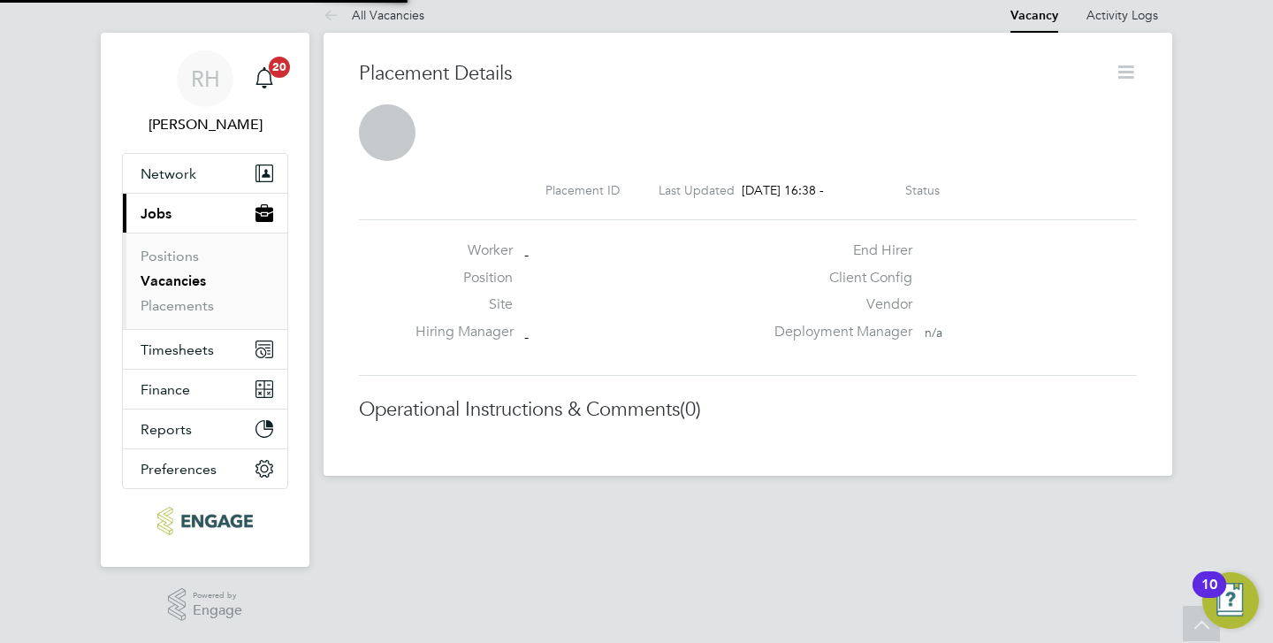
scroll to position [9, 9]
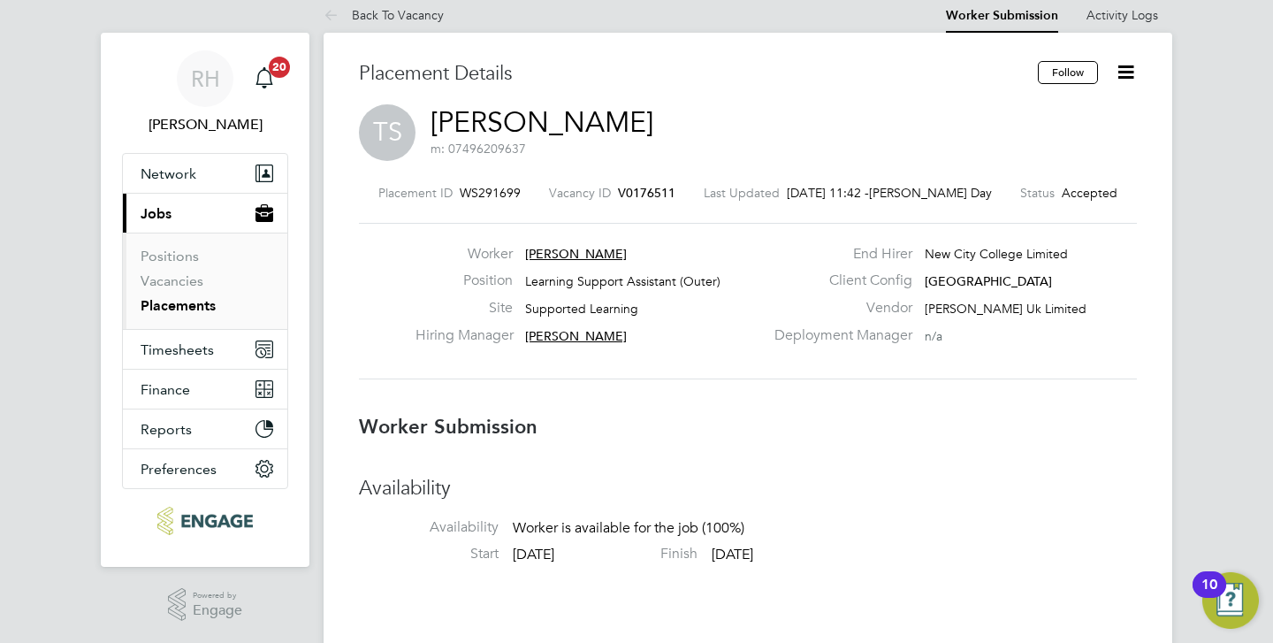
click at [1109, 439] on h3 "Worker Submission" at bounding box center [748, 428] width 778 height 26
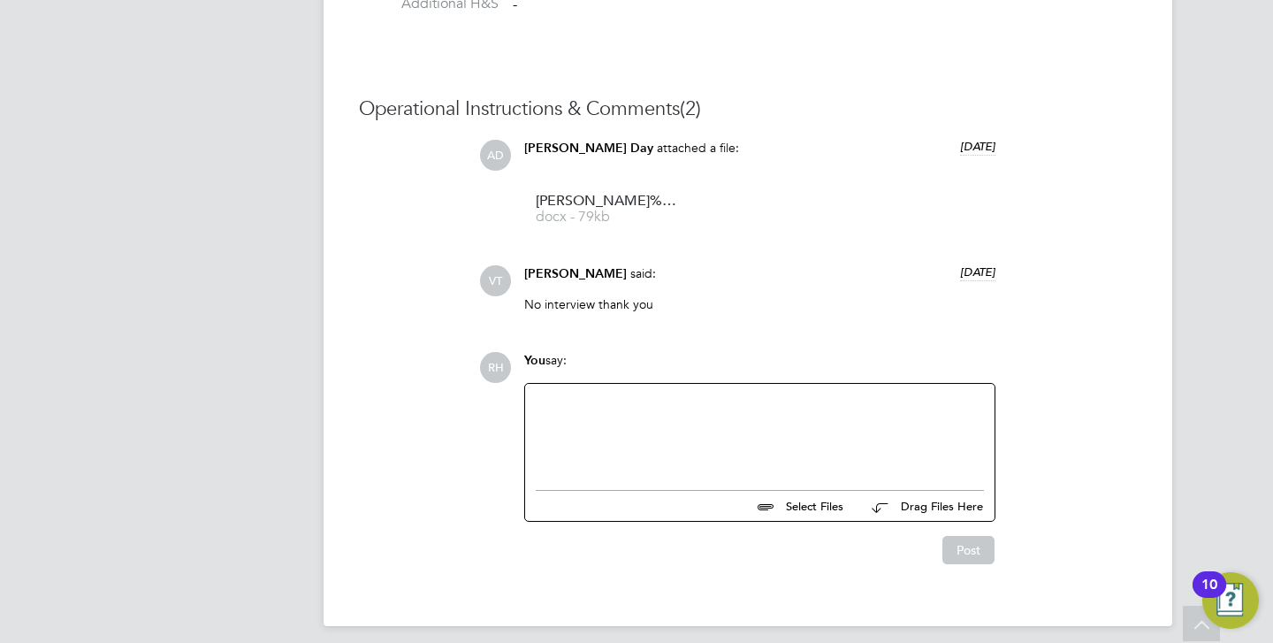
scroll to position [1562, 0]
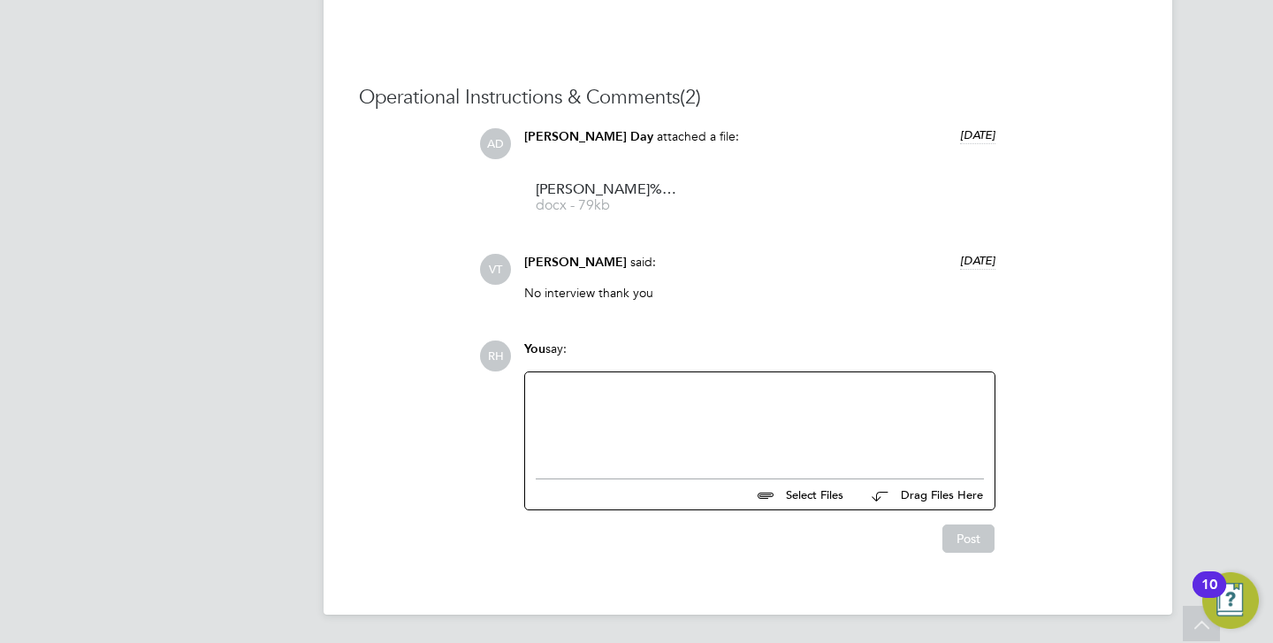
click at [707, 459] on div at bounding box center [760, 421] width 448 height 76
click at [974, 541] on button "Post" at bounding box center [969, 542] width 52 height 28
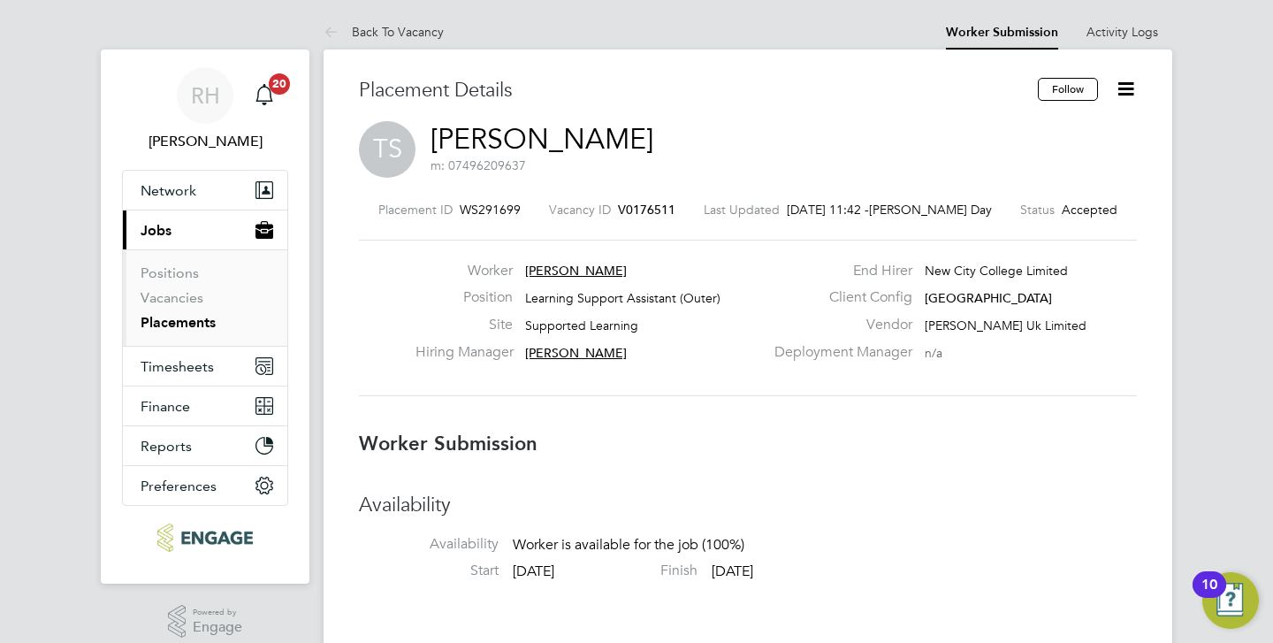
click at [670, 204] on span "V0176511" at bounding box center [646, 210] width 57 height 16
